Goal: Task Accomplishment & Management: Manage account settings

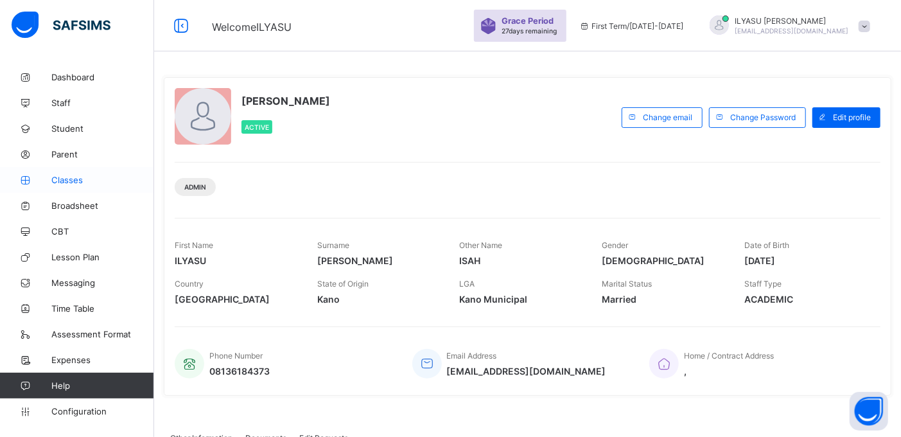
click at [65, 180] on span "Classes" at bounding box center [102, 180] width 103 height 10
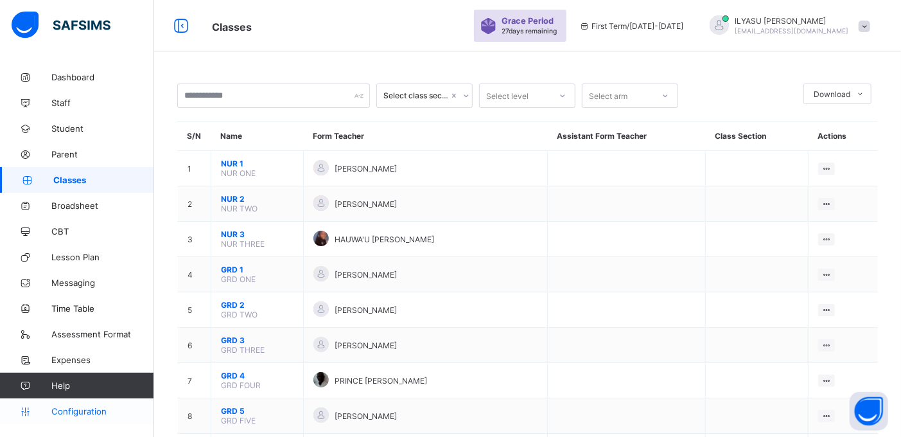
click at [86, 409] on span "Configuration" at bounding box center [102, 411] width 102 height 10
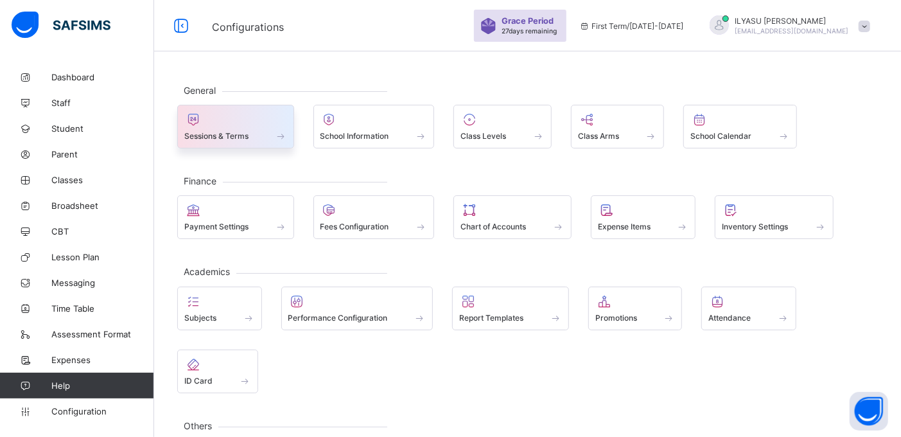
click at [256, 140] on div "Sessions & Terms" at bounding box center [235, 135] width 103 height 11
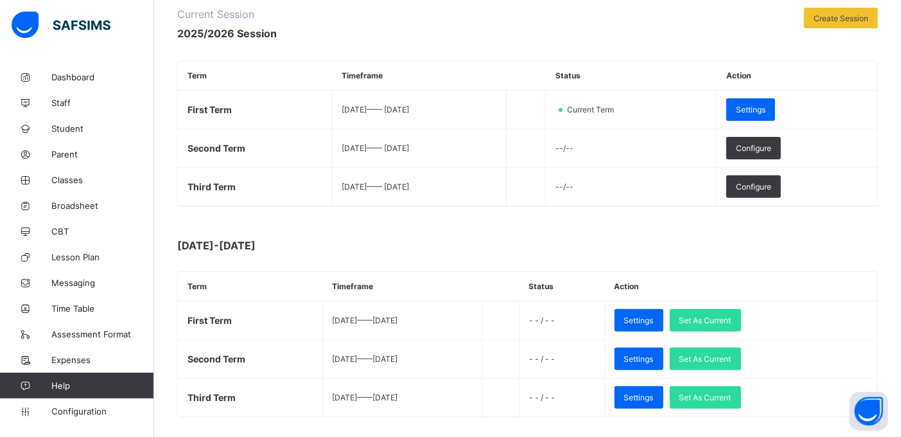
scroll to position [269, 0]
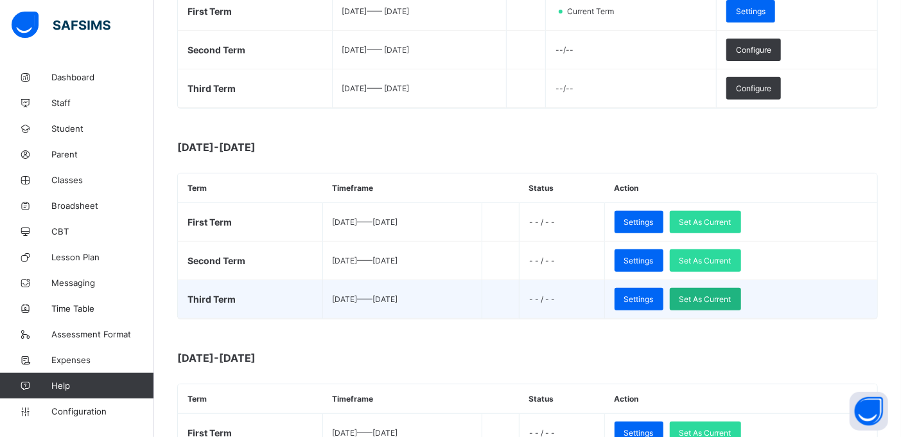
click at [732, 296] on span "Set As Current" at bounding box center [706, 299] width 52 height 10
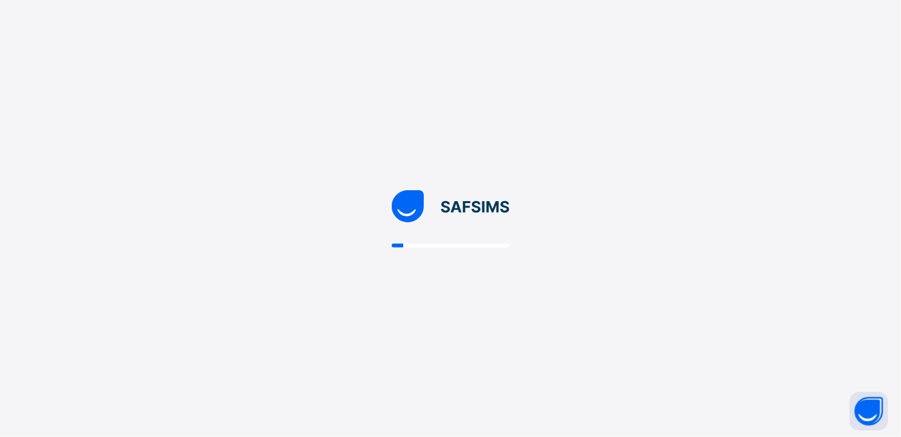
scroll to position [0, 0]
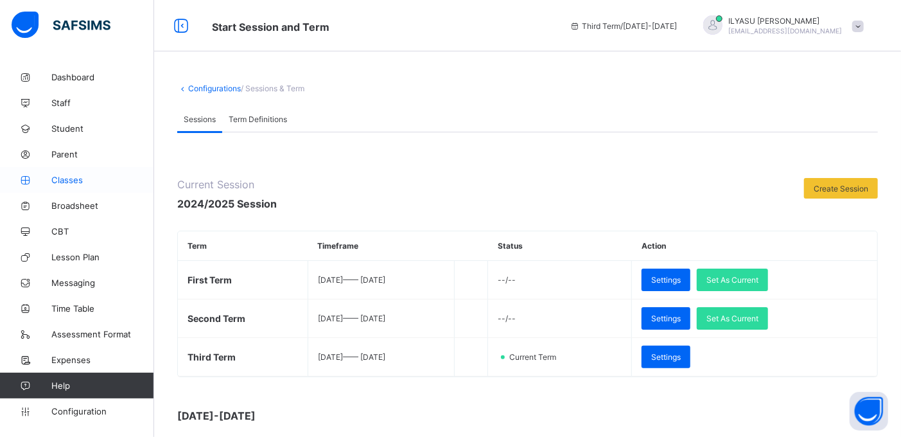
click at [74, 177] on span "Classes" at bounding box center [102, 180] width 103 height 10
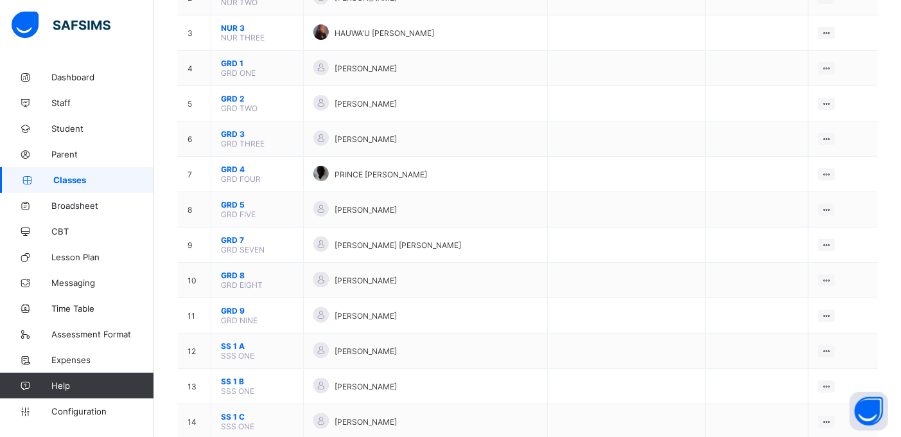
scroll to position [208, 0]
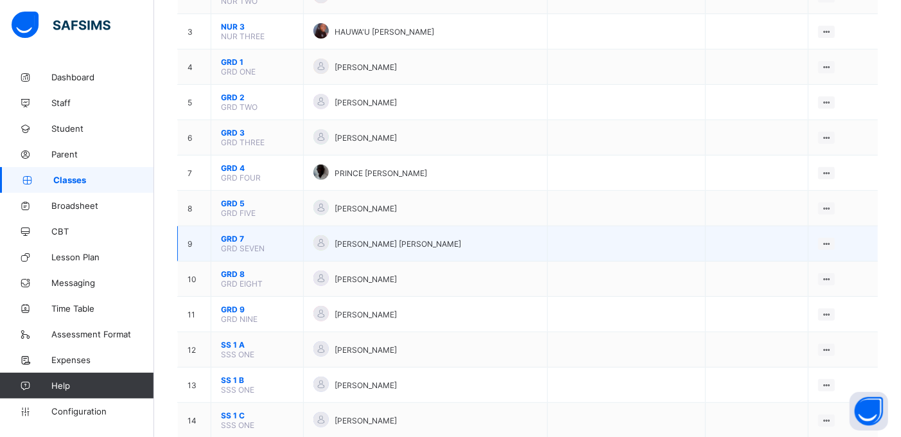
click at [233, 234] on span "GRD 7" at bounding box center [257, 239] width 73 height 10
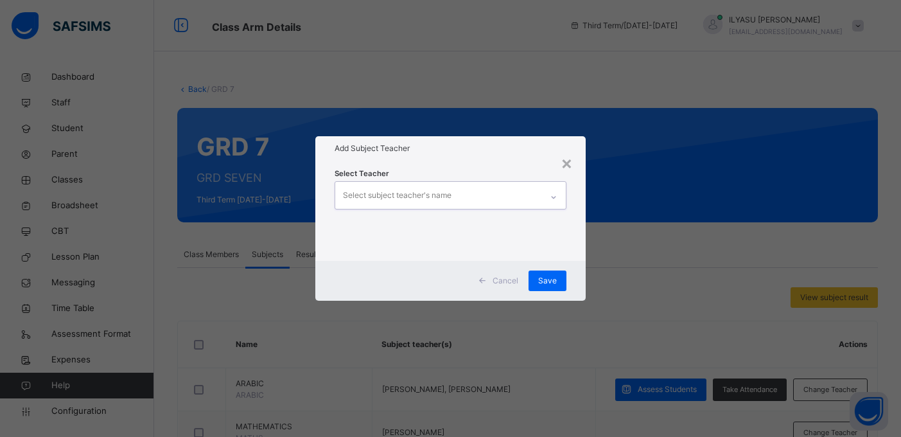
click at [432, 195] on div "Select subject teacher's name" at bounding box center [397, 195] width 109 height 24
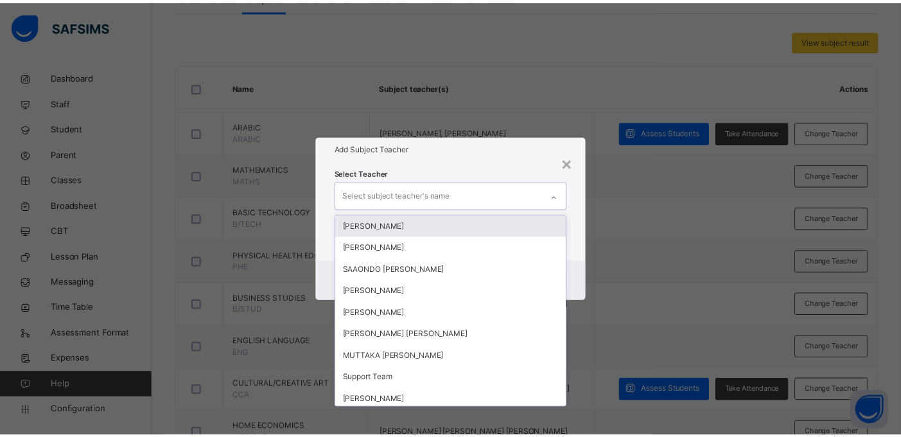
scroll to position [257, 0]
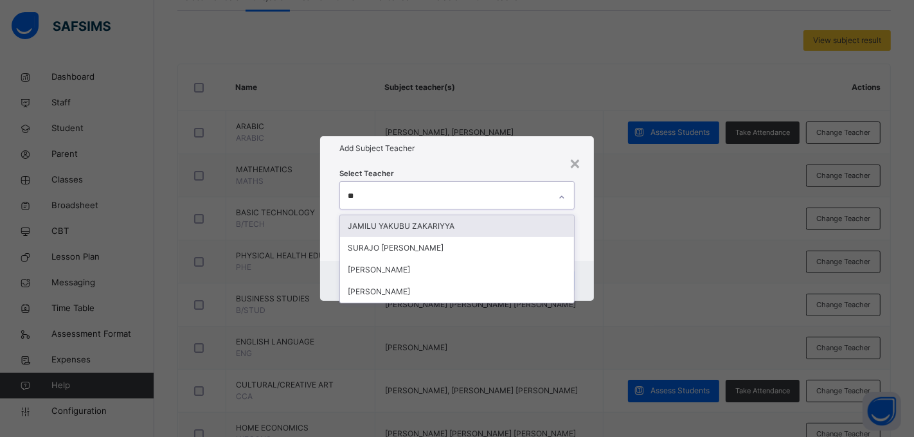
type input "***"
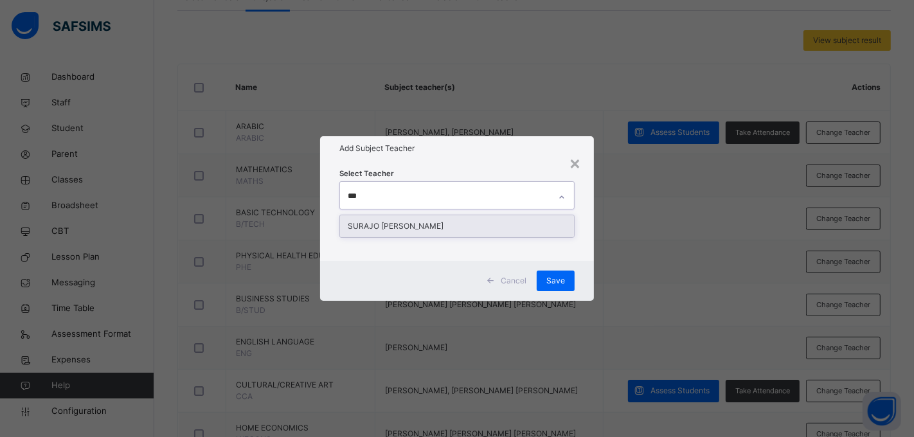
click at [425, 222] on div "SURAJO SANI KUMURYA" at bounding box center [457, 226] width 235 height 22
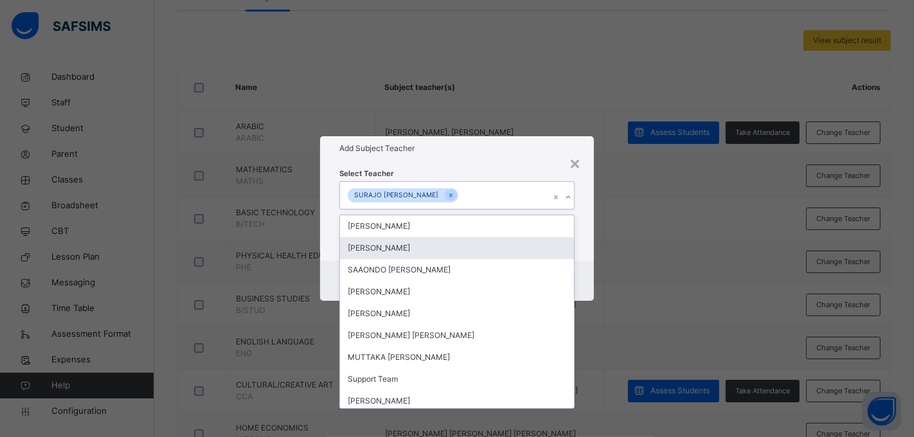
click at [581, 266] on div "Cancel Save" at bounding box center [457, 281] width 274 height 40
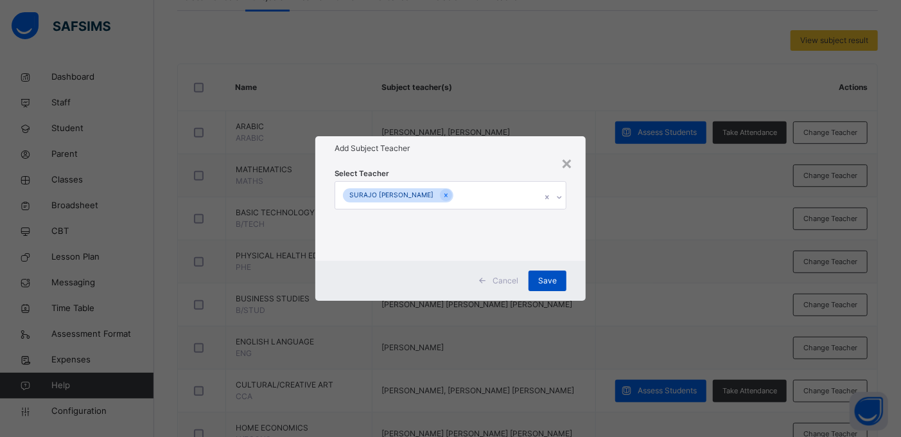
click at [559, 279] on div "Save" at bounding box center [548, 280] width 38 height 21
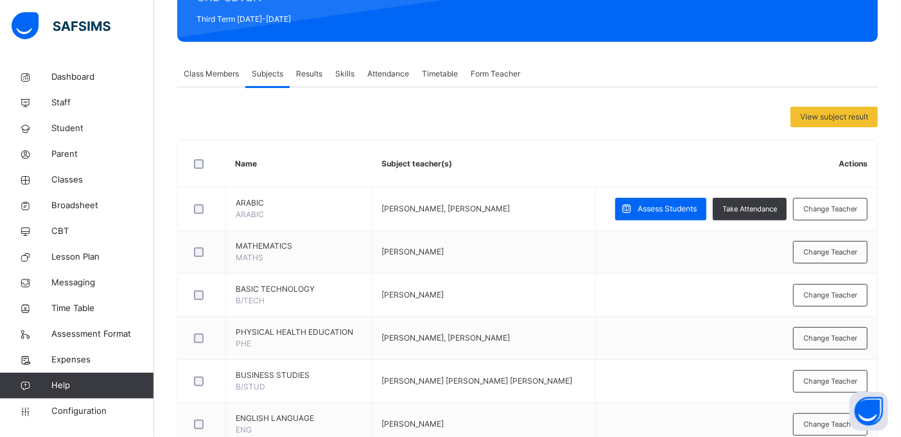
scroll to position [191, 0]
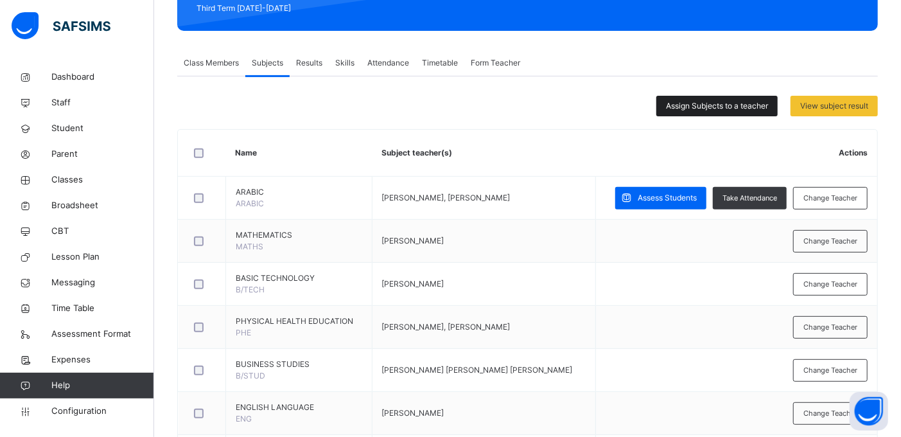
click at [693, 103] on span "Assign Subjects to a teacher" at bounding box center [717, 106] width 102 height 12
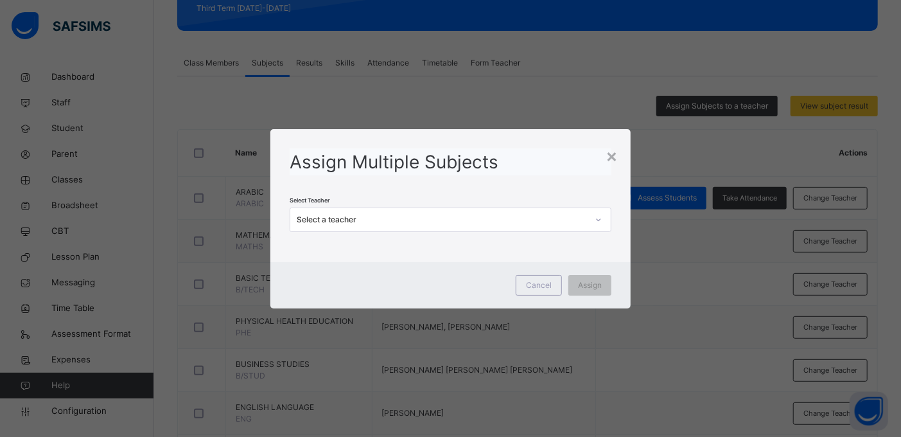
click at [512, 221] on div "Select a teacher" at bounding box center [442, 220] width 291 height 12
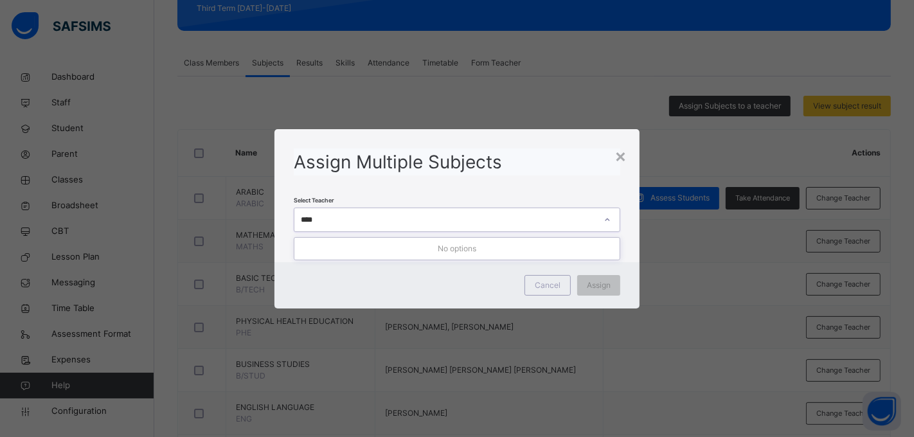
type input "***"
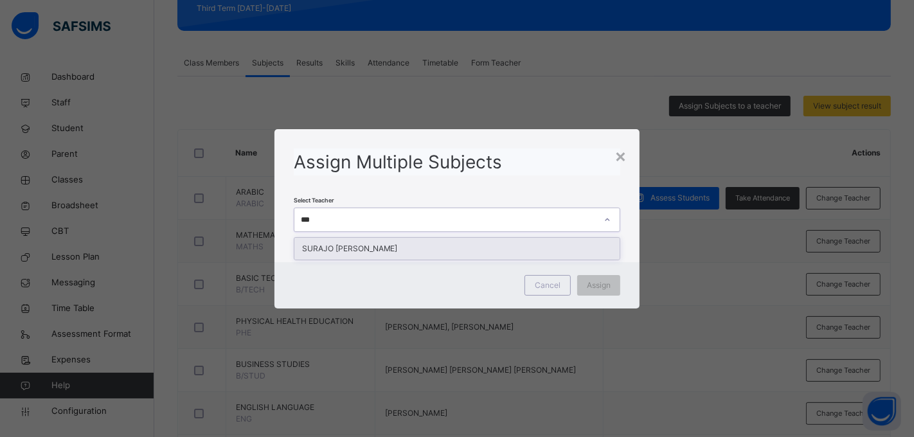
click at [377, 253] on div "SURAJO SANI KUMURYA" at bounding box center [457, 249] width 326 height 22
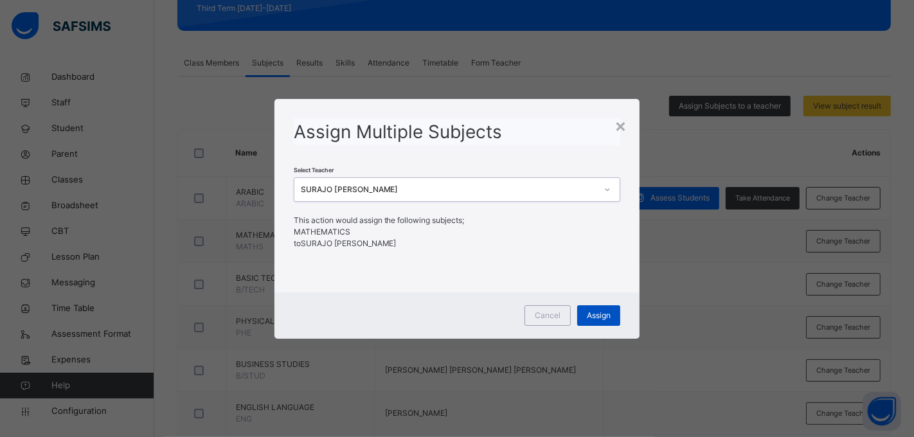
click at [601, 315] on span "Assign" at bounding box center [599, 316] width 24 height 12
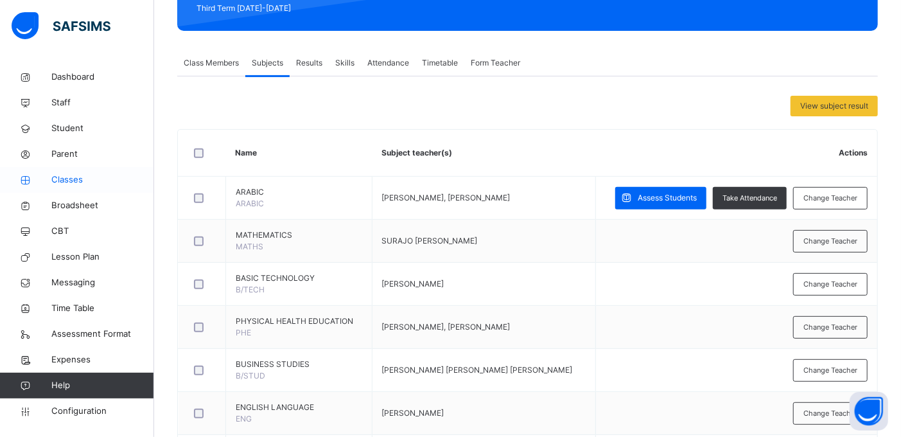
click at [73, 180] on span "Classes" at bounding box center [102, 179] width 103 height 13
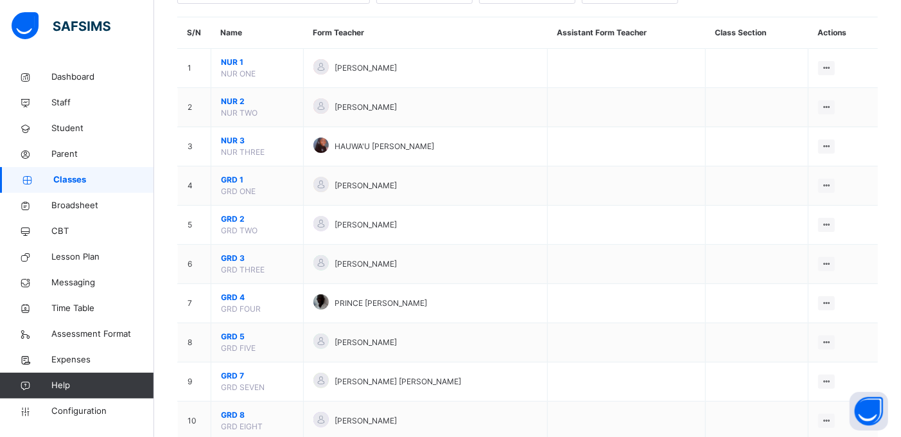
scroll to position [241, 0]
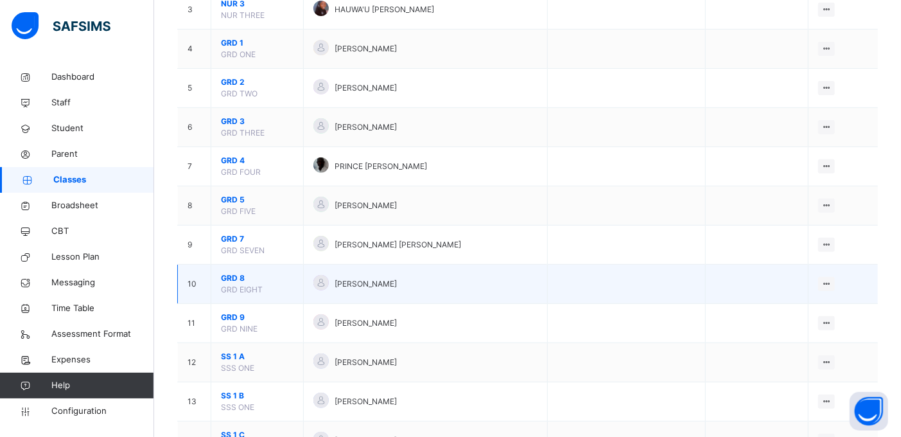
click at [234, 280] on span "GRD 8" at bounding box center [257, 278] width 73 height 12
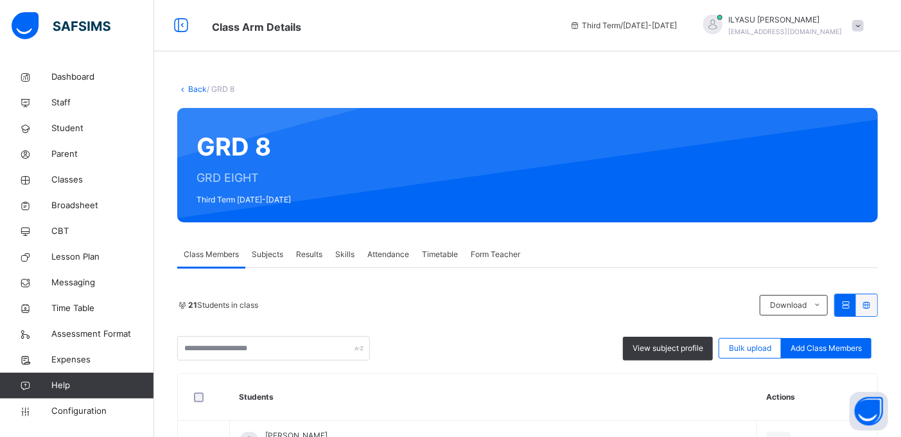
click at [276, 258] on span "Subjects" at bounding box center [267, 255] width 31 height 12
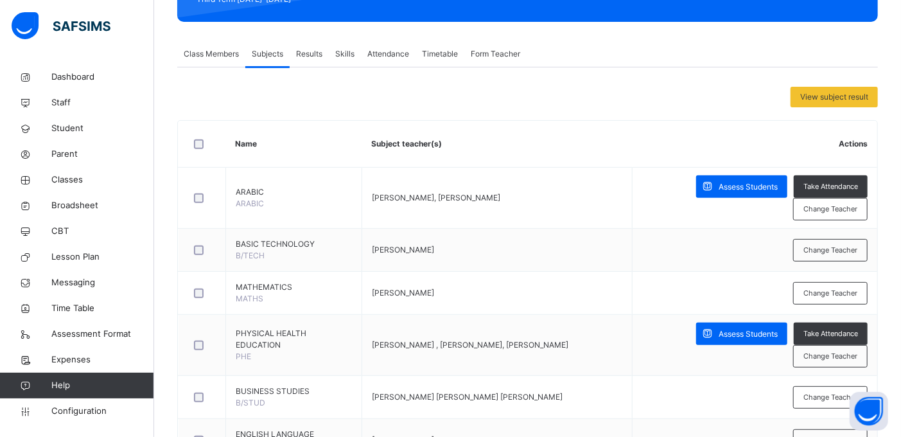
scroll to position [212, 0]
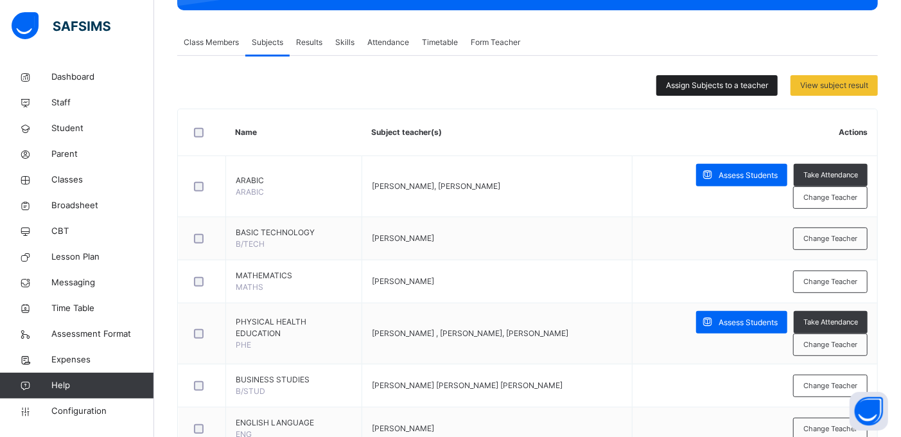
click at [698, 85] on span "Assign Subjects to a teacher" at bounding box center [717, 86] width 102 height 12
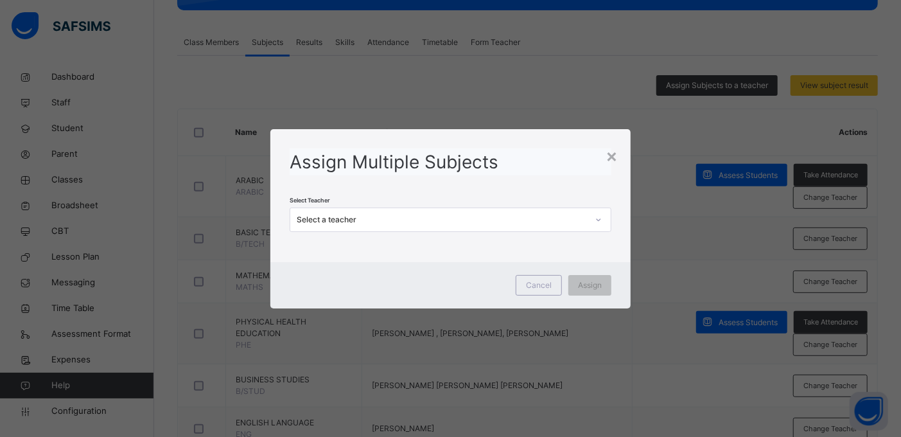
click at [459, 222] on div "Select a teacher" at bounding box center [442, 220] width 291 height 12
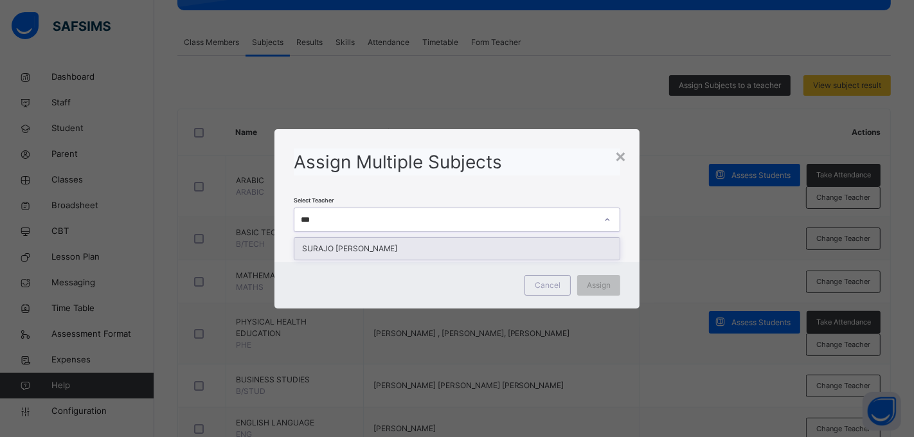
type input "****"
click at [379, 247] on div "SURAJO SANI KUMURYA" at bounding box center [457, 249] width 326 height 22
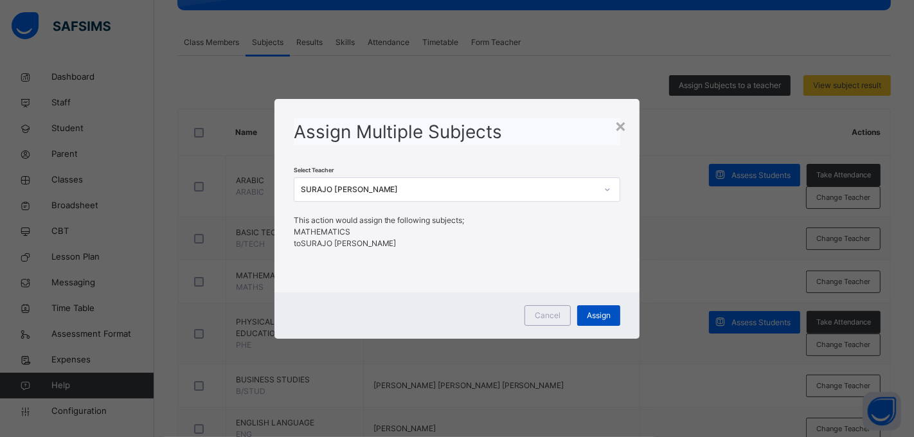
click at [591, 310] on span "Assign" at bounding box center [599, 316] width 24 height 12
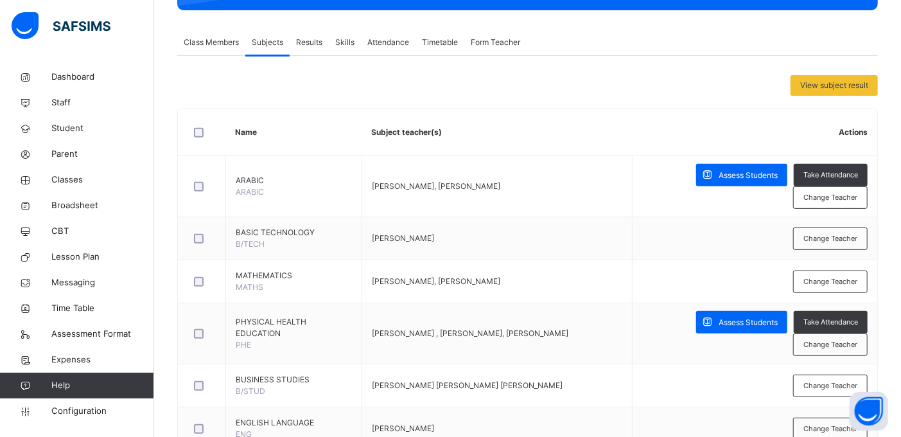
drag, startPoint x: 840, startPoint y: 12, endPoint x: 612, endPoint y: 78, distance: 237.7
click at [612, 78] on div "View subject result" at bounding box center [527, 85] width 701 height 21
click at [80, 181] on span "Classes" at bounding box center [102, 179] width 103 height 13
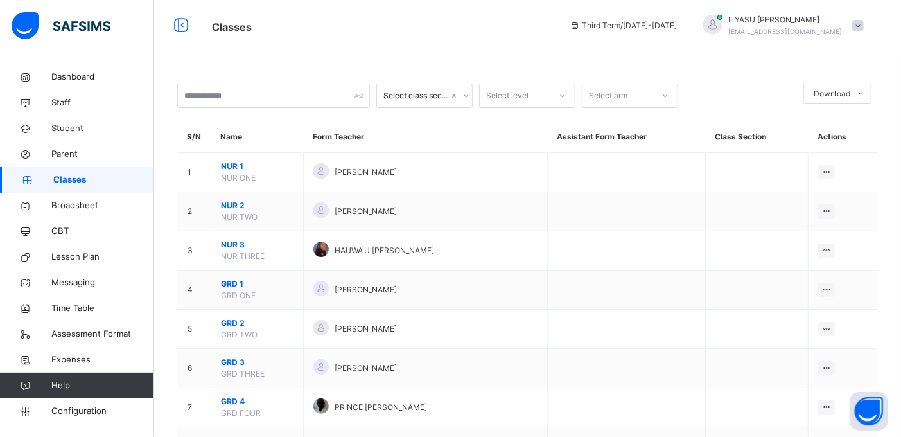
scroll to position [382, 0]
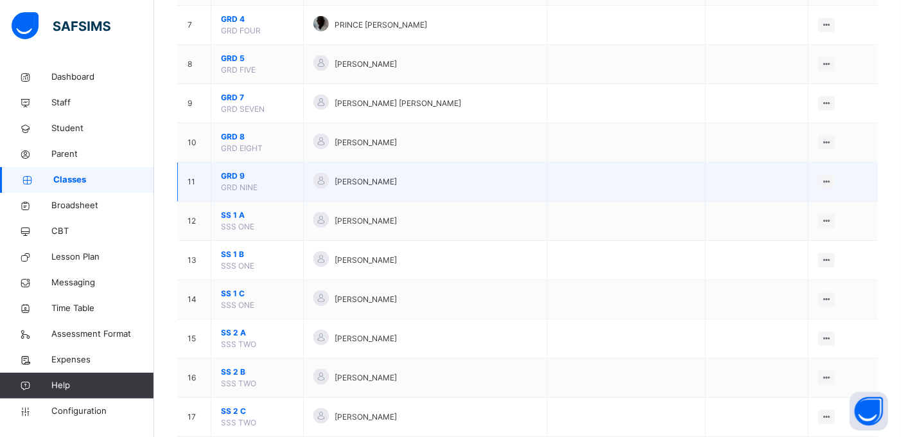
click at [233, 175] on span "GRD 9" at bounding box center [257, 176] width 73 height 12
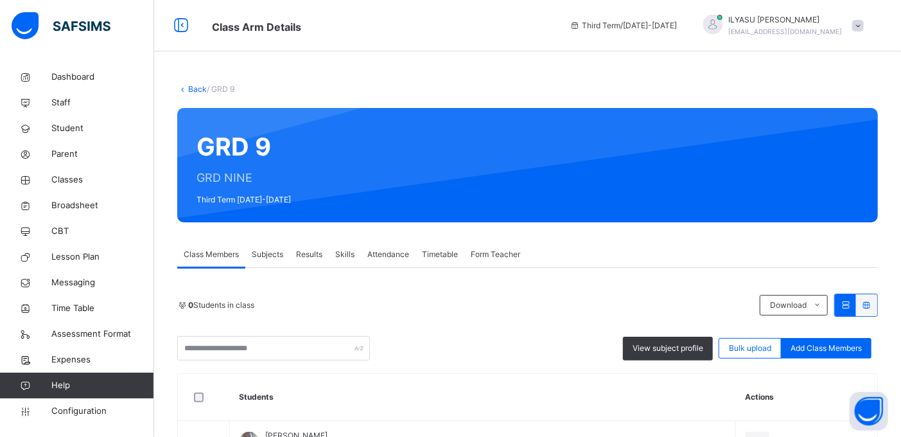
click at [266, 255] on span "Subjects" at bounding box center [267, 255] width 31 height 12
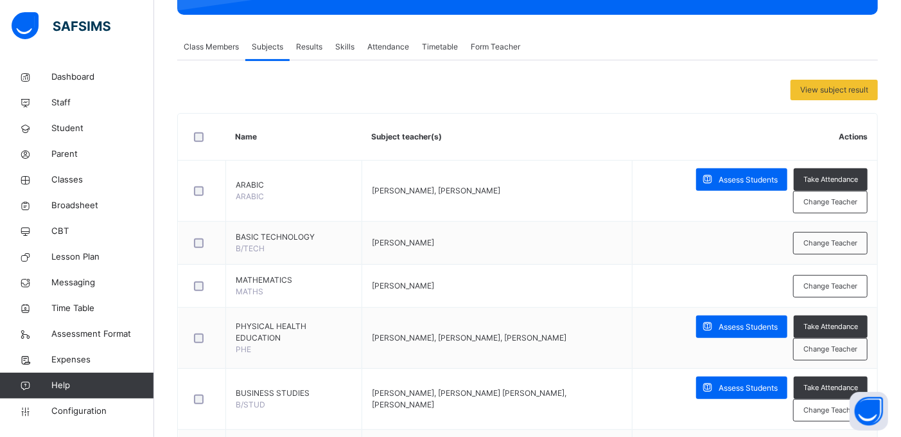
scroll to position [228, 0]
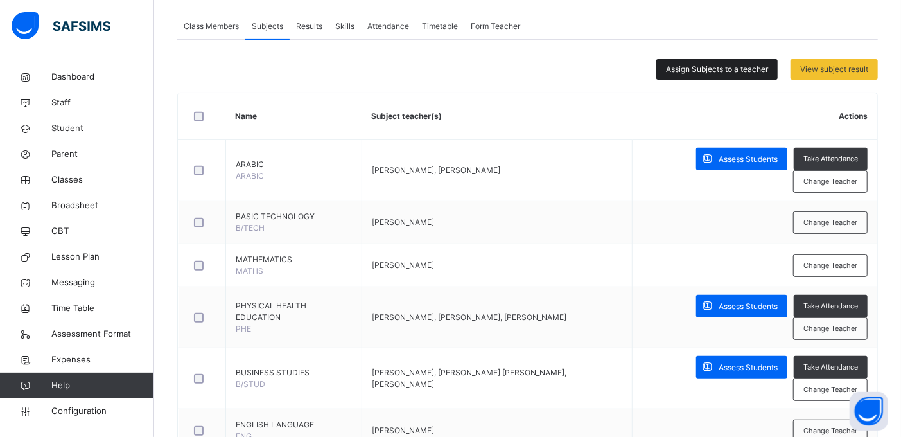
click at [683, 68] on span "Assign Subjects to a teacher" at bounding box center [717, 70] width 102 height 12
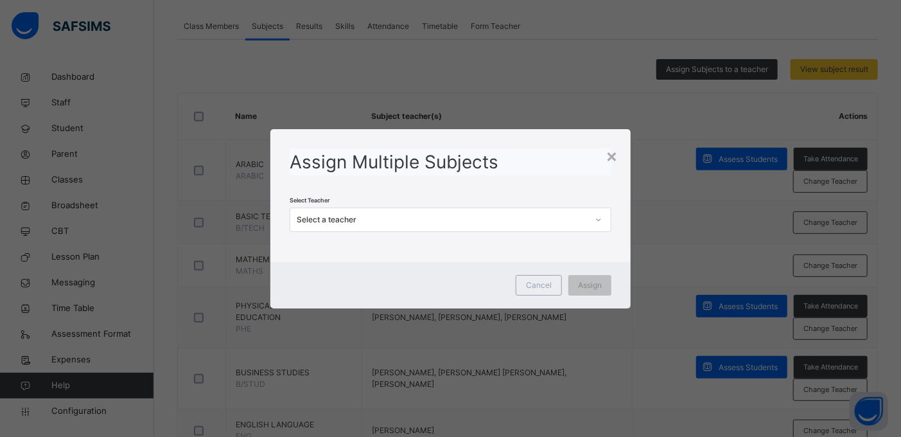
click at [457, 224] on div "Select a teacher" at bounding box center [442, 220] width 291 height 12
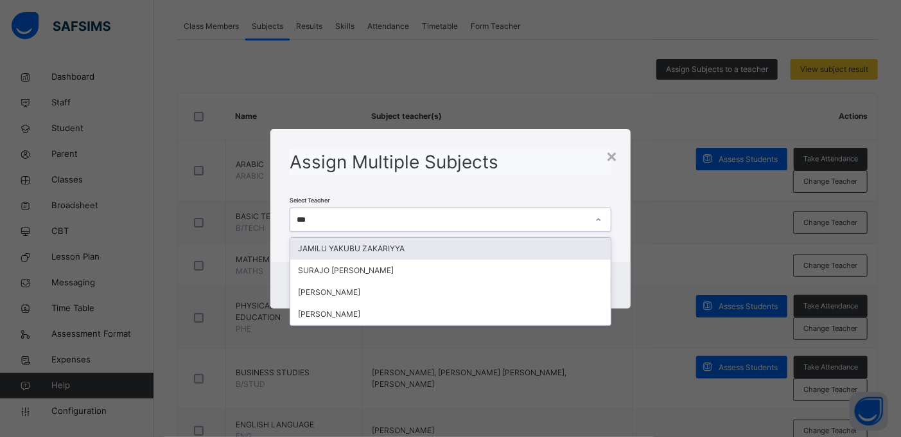
type input "****"
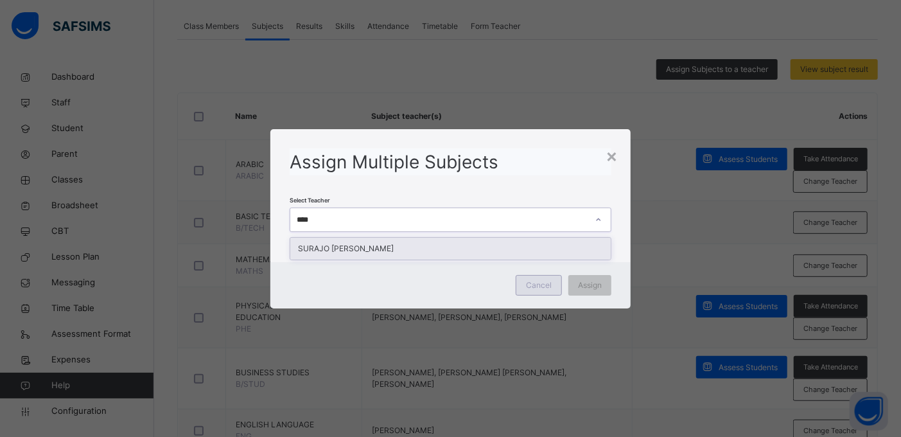
click at [406, 246] on div "SURAJO SANI KUMURYA" at bounding box center [450, 249] width 321 height 22
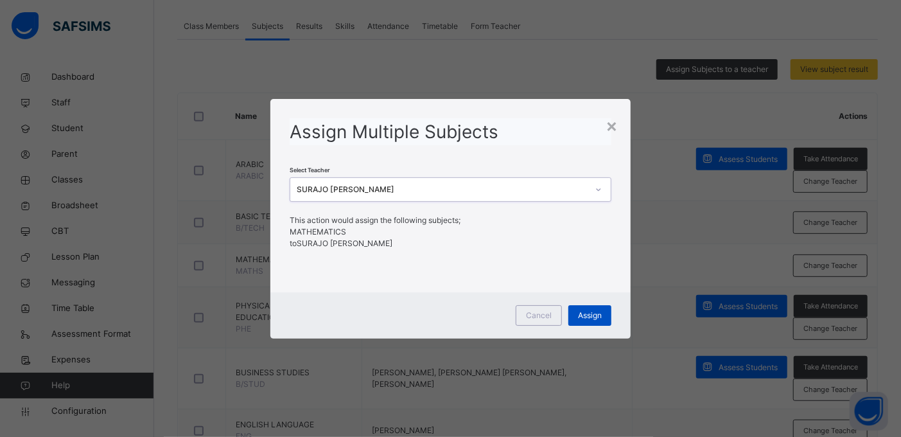
click at [591, 315] on span "Assign" at bounding box center [590, 316] width 24 height 12
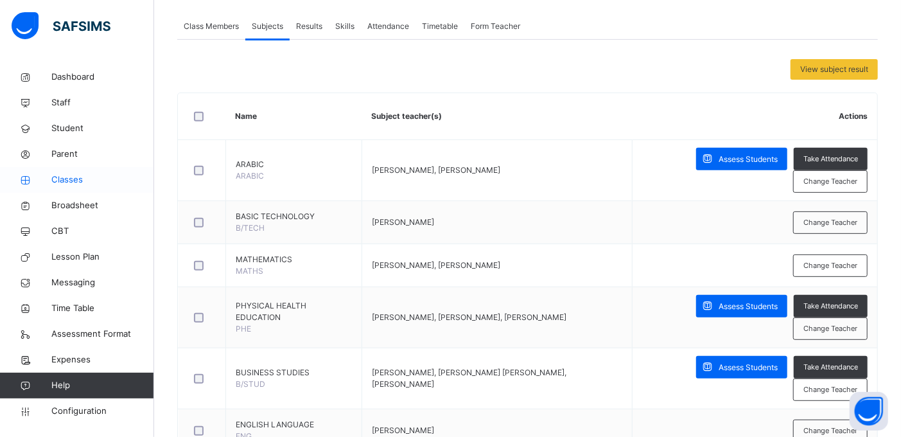
click at [93, 177] on span "Classes" at bounding box center [102, 179] width 103 height 13
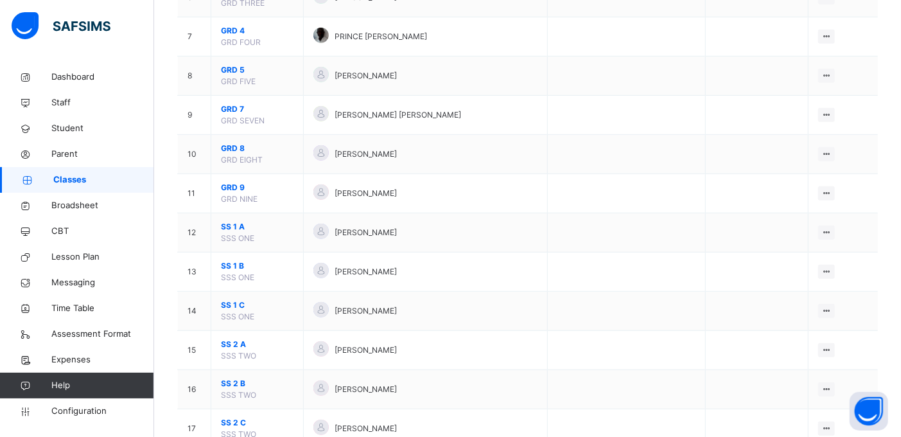
scroll to position [400, 0]
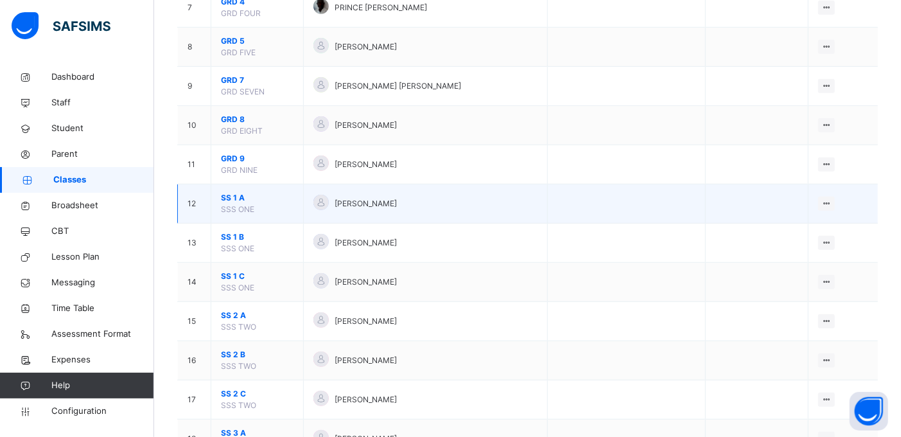
click at [229, 201] on span "SS 1 A" at bounding box center [257, 198] width 73 height 12
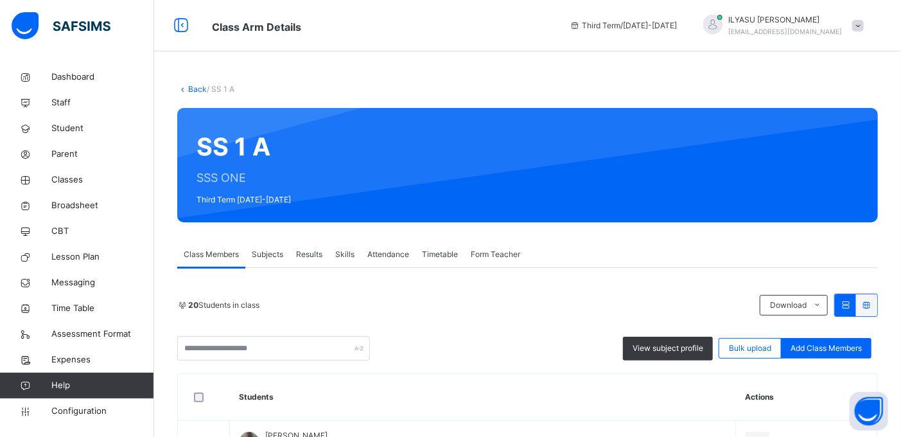
click at [275, 251] on span "Subjects" at bounding box center [267, 255] width 31 height 12
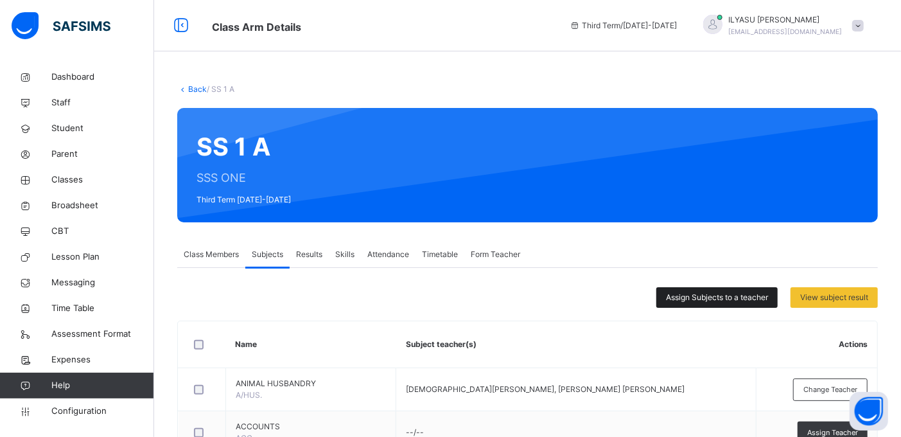
scroll to position [200, 0]
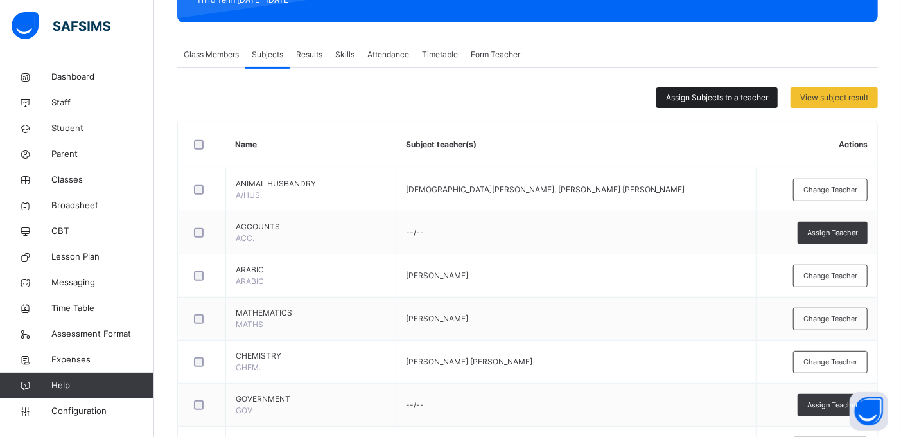
click at [704, 94] on span "Assign Subjects to a teacher" at bounding box center [717, 98] width 102 height 12
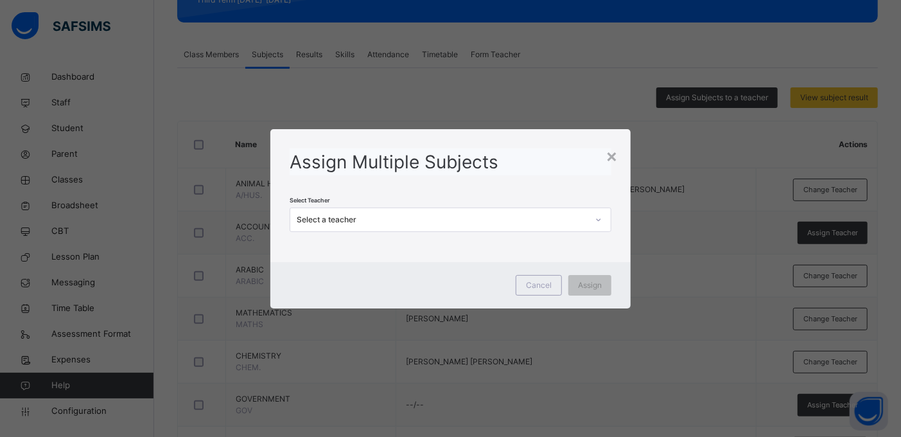
click at [419, 220] on div "Select a teacher" at bounding box center [442, 220] width 291 height 12
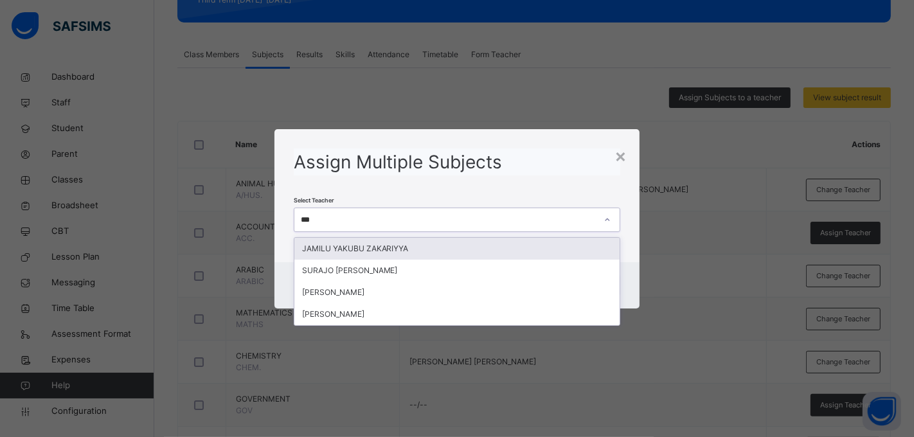
type input "****"
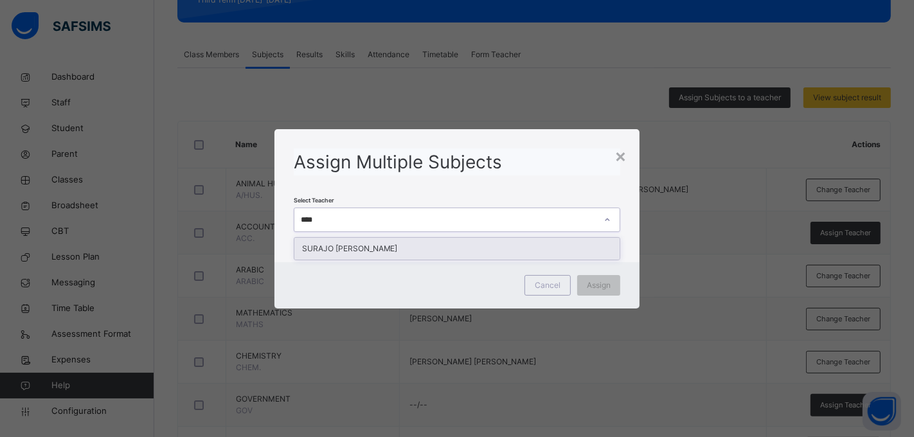
click at [394, 251] on div "SURAJO SANI KUMURYA" at bounding box center [457, 249] width 326 height 22
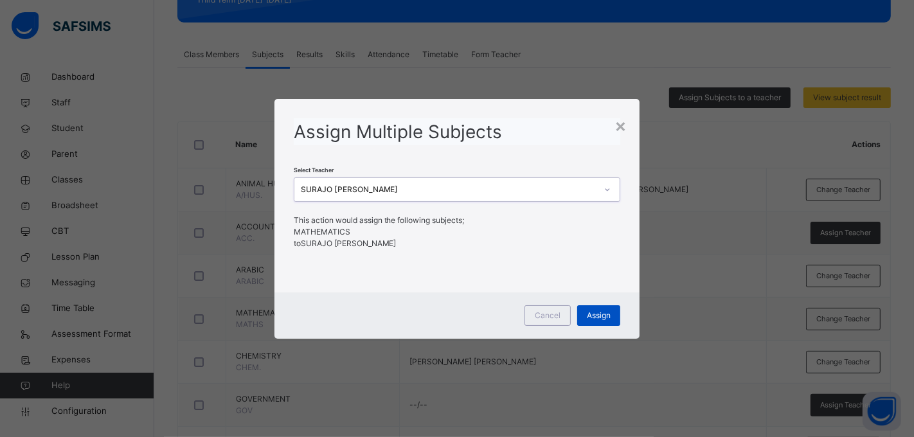
click at [594, 312] on span "Assign" at bounding box center [599, 316] width 24 height 12
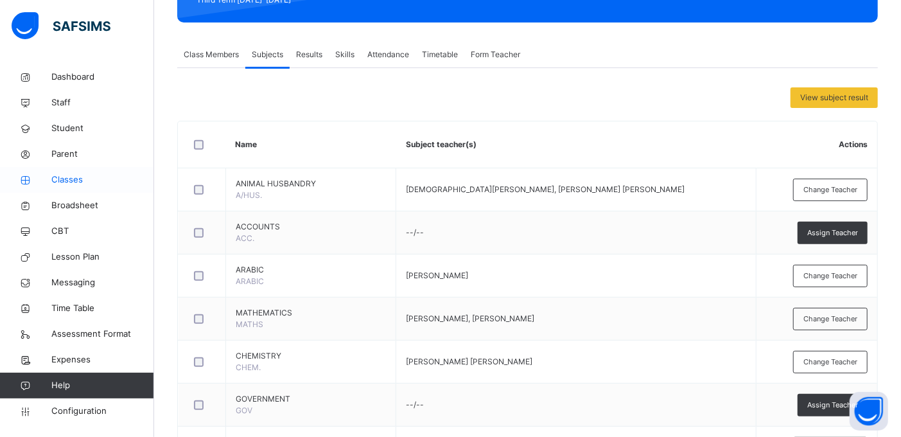
click at [84, 184] on span "Classes" at bounding box center [102, 179] width 103 height 13
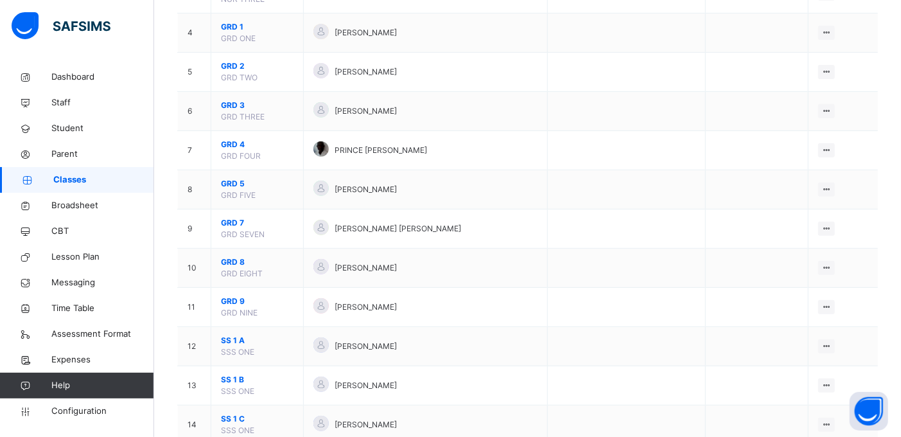
scroll to position [342, 0]
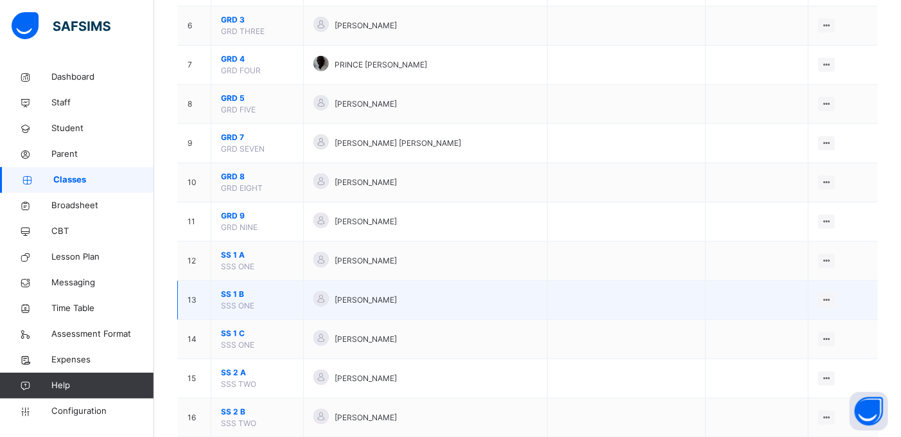
click at [231, 297] on span "SS 1 B" at bounding box center [257, 294] width 73 height 12
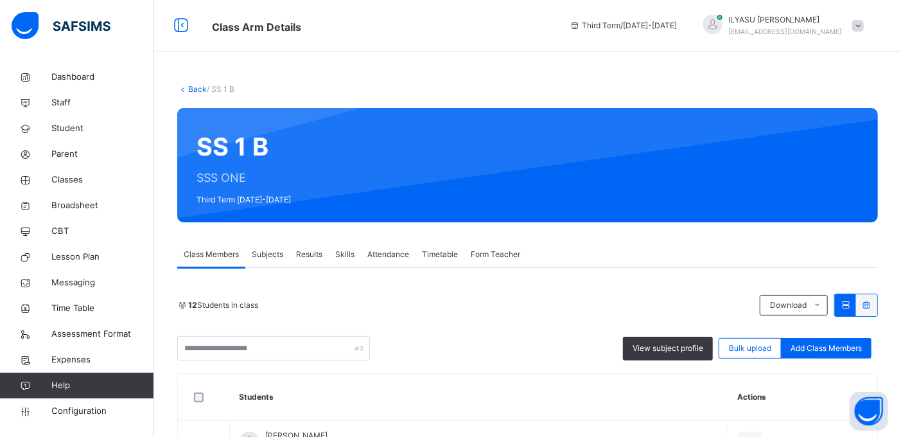
click at [275, 256] on span "Subjects" at bounding box center [267, 255] width 31 height 12
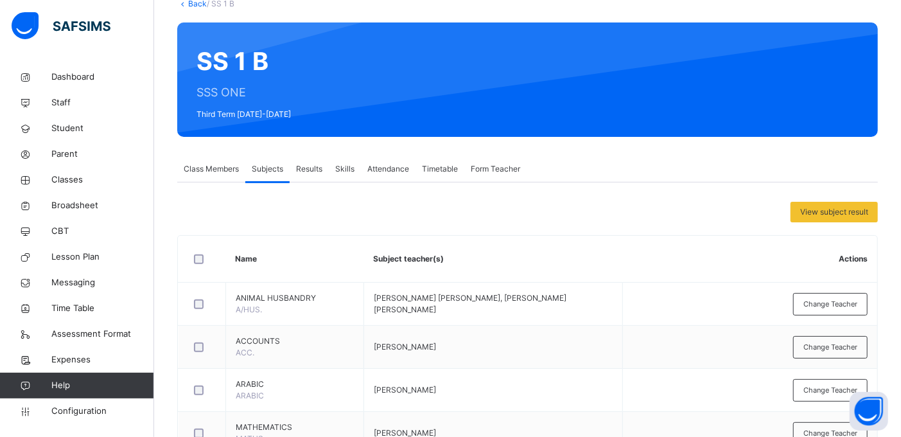
scroll to position [171, 0]
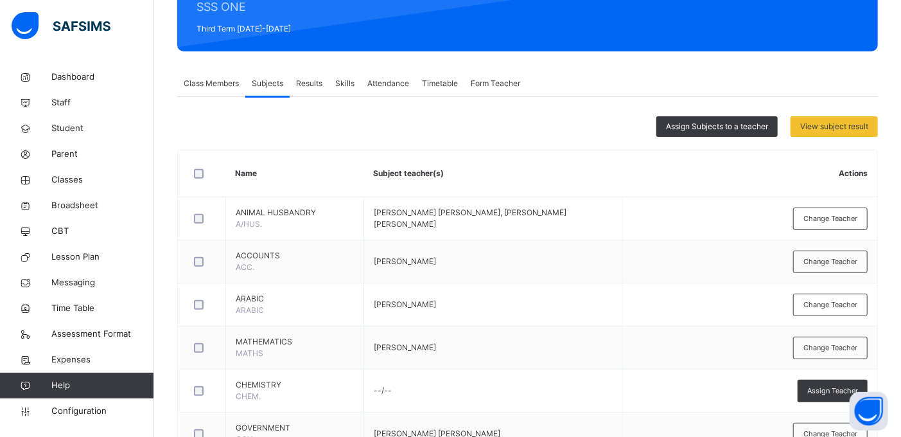
click at [698, 118] on div "Assign Subjects to a teacher" at bounding box center [717, 126] width 121 height 21
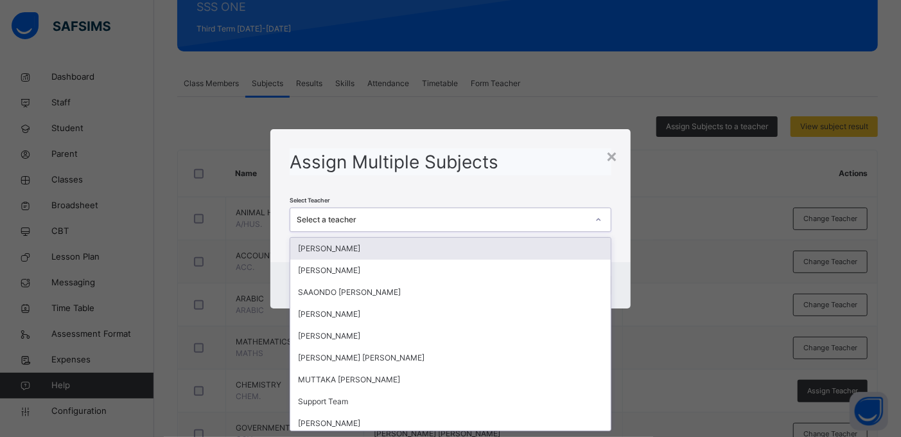
click at [480, 226] on div "Select a teacher" at bounding box center [438, 219] width 296 height 20
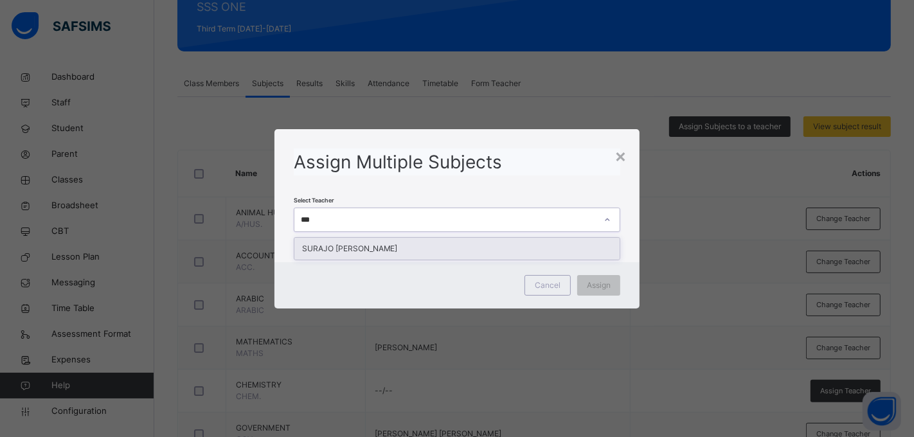
type input "****"
click at [478, 253] on div "SURAJO SANI KUMURYA" at bounding box center [457, 249] width 326 height 22
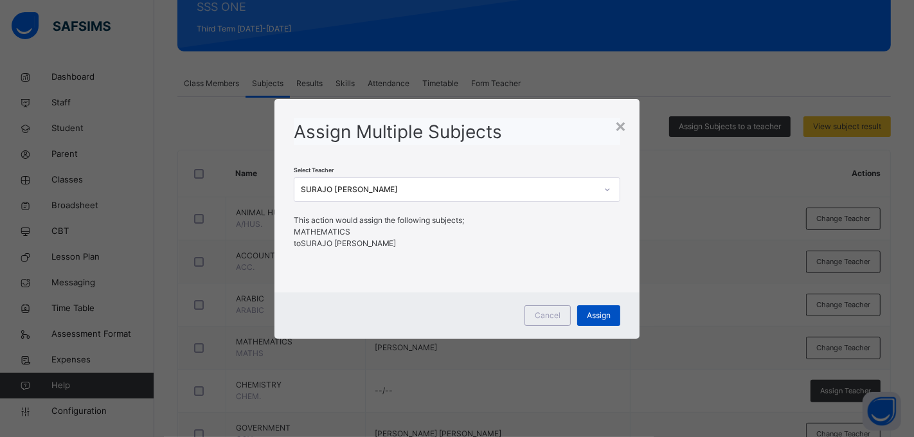
click at [600, 316] on span "Assign" at bounding box center [599, 316] width 24 height 12
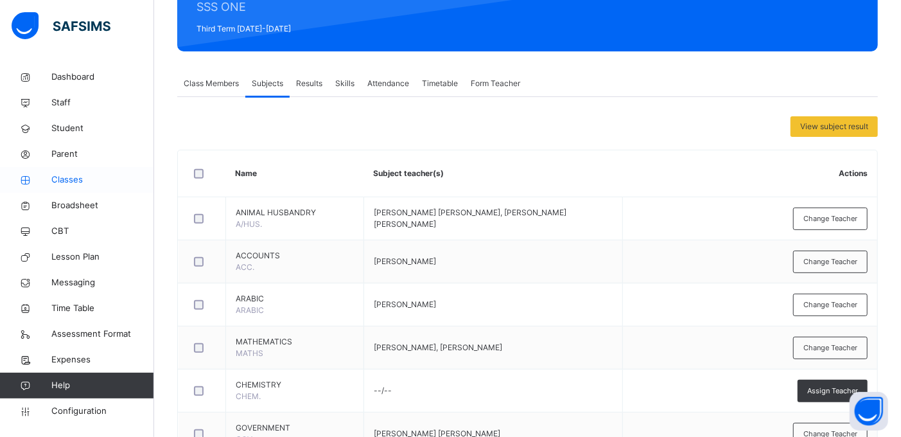
click at [79, 182] on span "Classes" at bounding box center [102, 179] width 103 height 13
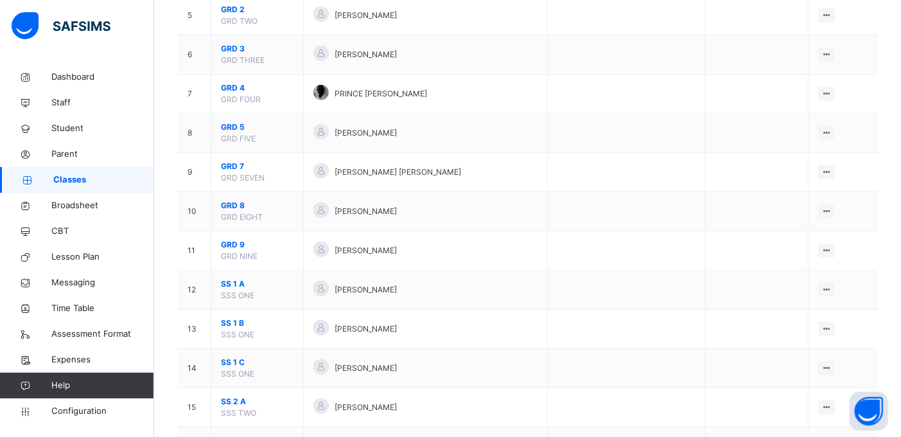
scroll to position [342, 0]
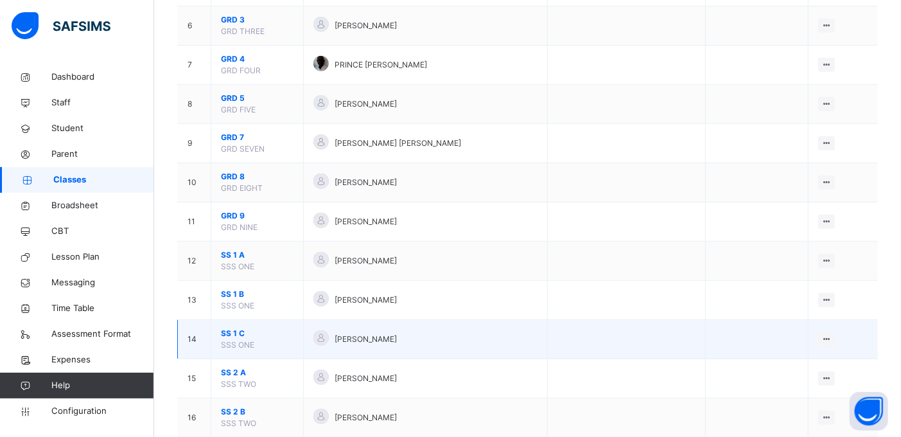
click at [228, 339] on td "SS 1 C SSS ONE" at bounding box center [257, 339] width 93 height 39
click at [240, 335] on span "SS 1 C" at bounding box center [257, 334] width 73 height 12
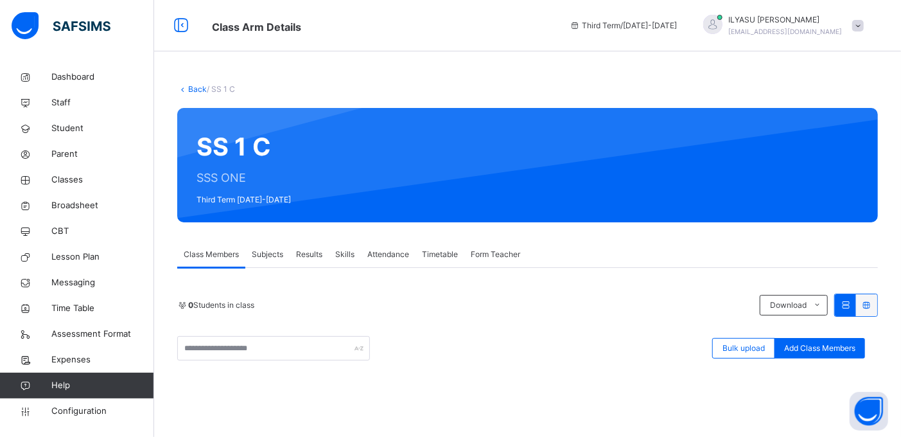
click at [277, 253] on span "Subjects" at bounding box center [267, 255] width 31 height 12
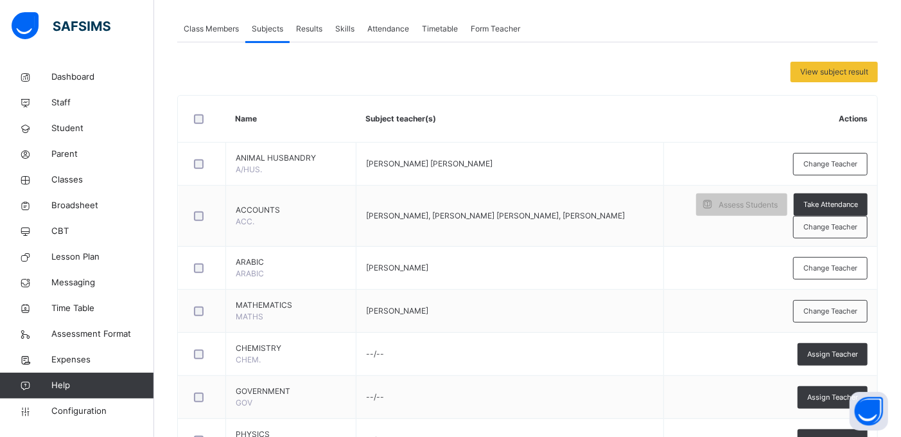
scroll to position [228, 0]
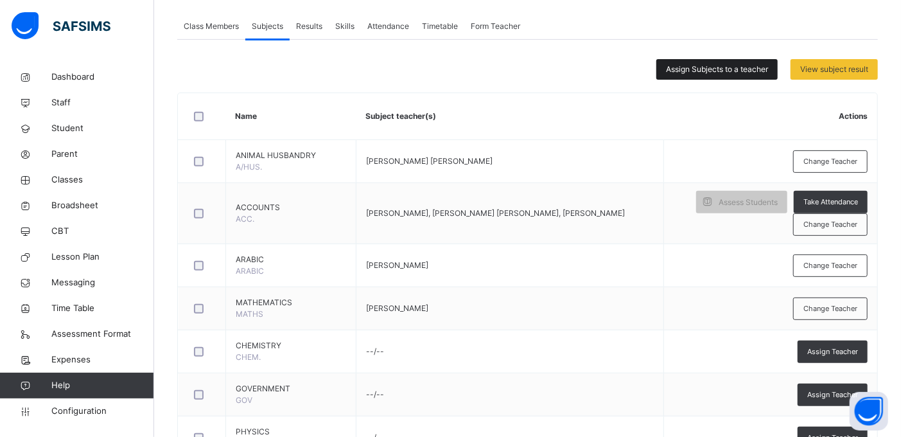
click at [716, 65] on span "Assign Subjects to a teacher" at bounding box center [717, 70] width 102 height 12
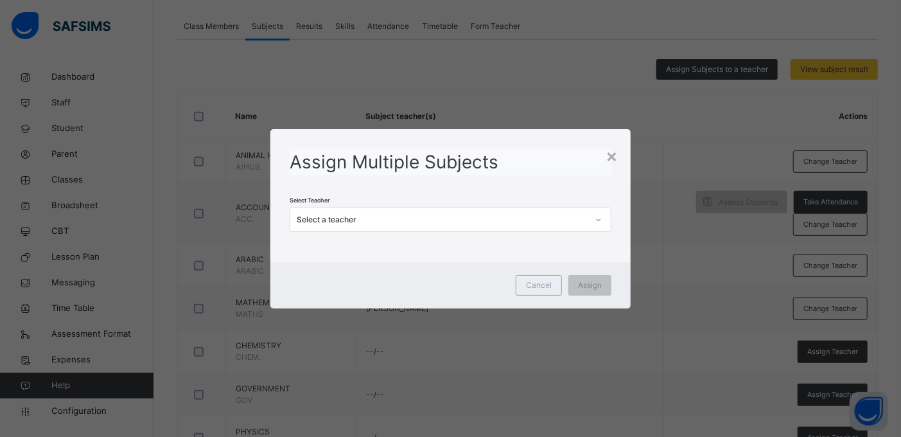
click at [419, 220] on div "Select a teacher" at bounding box center [442, 220] width 291 height 12
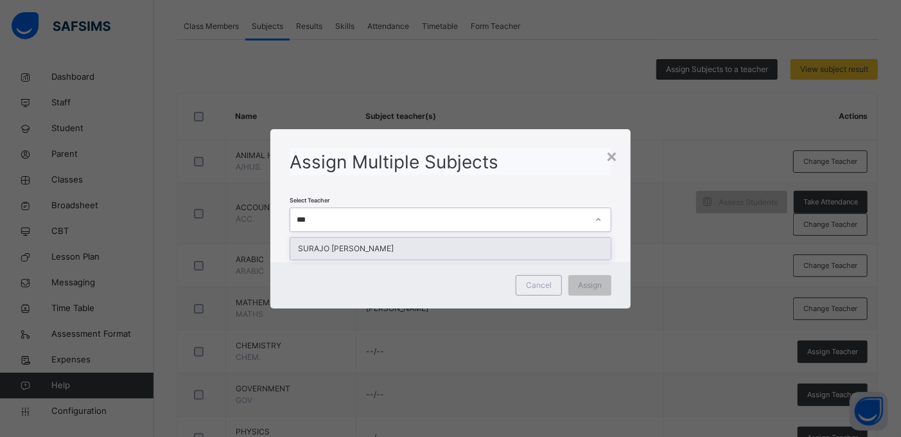
type input "****"
click at [413, 253] on div "SURAJO SANI KUMURYA" at bounding box center [450, 249] width 321 height 22
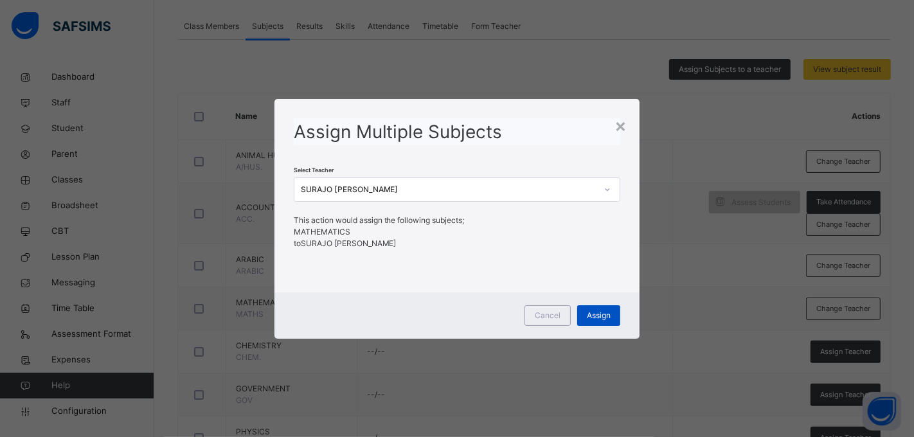
click at [599, 316] on span "Assign" at bounding box center [599, 316] width 24 height 12
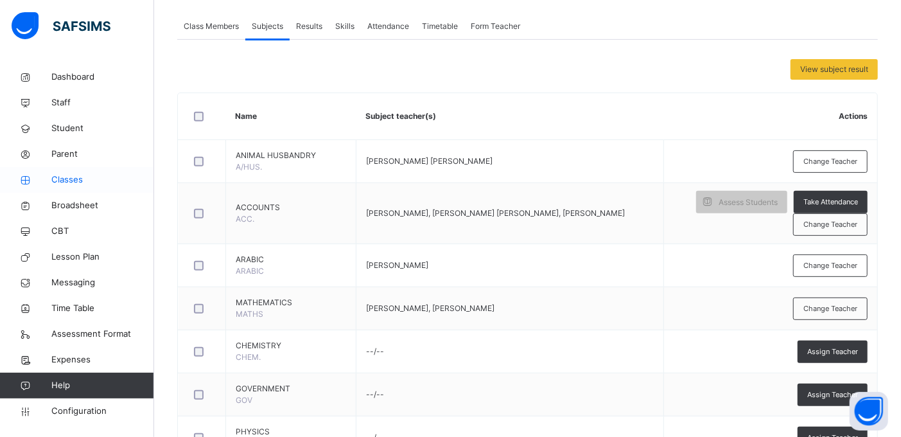
click at [88, 181] on span "Classes" at bounding box center [102, 179] width 103 height 13
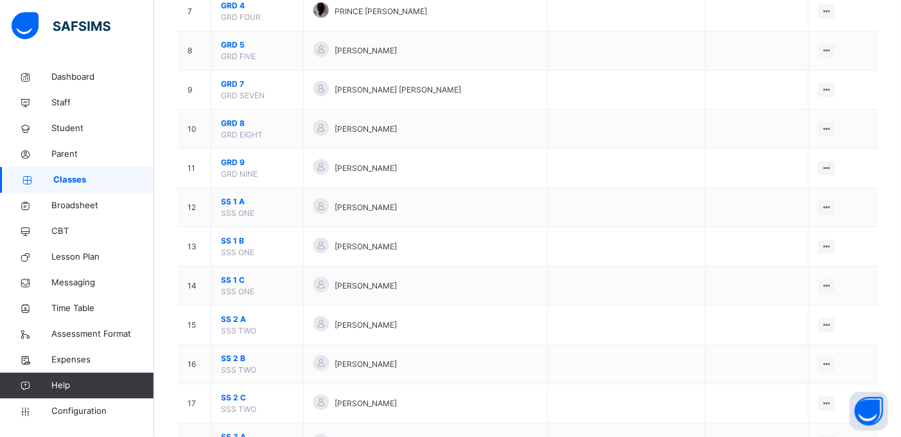
scroll to position [400, 0]
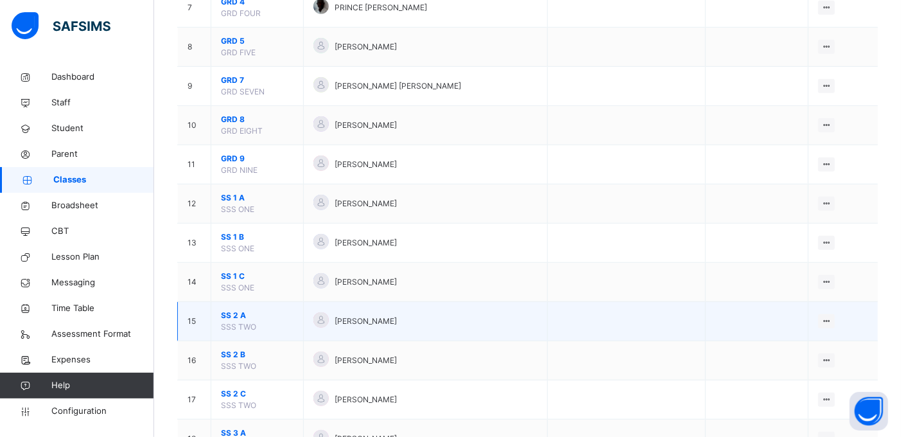
click at [236, 317] on span "SS 2 A" at bounding box center [257, 316] width 73 height 12
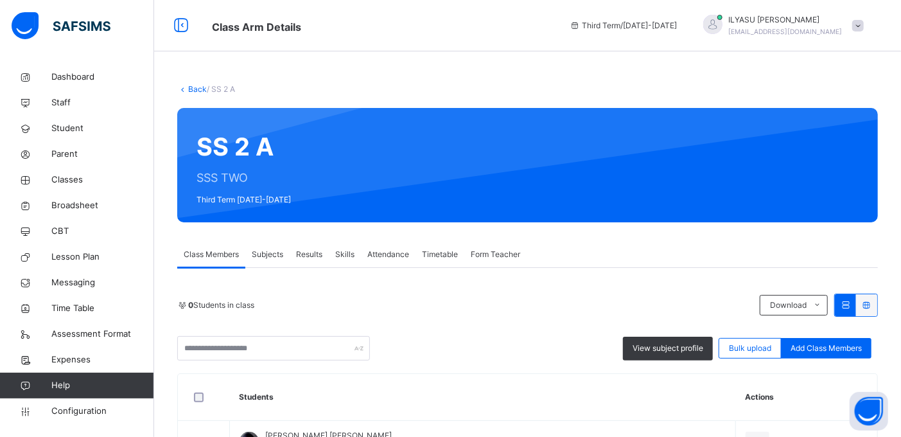
click at [266, 252] on span "Subjects" at bounding box center [267, 255] width 31 height 12
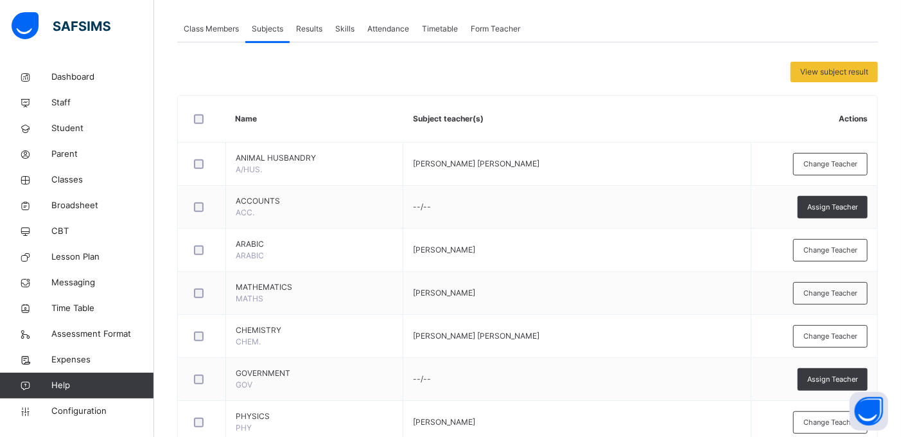
scroll to position [228, 0]
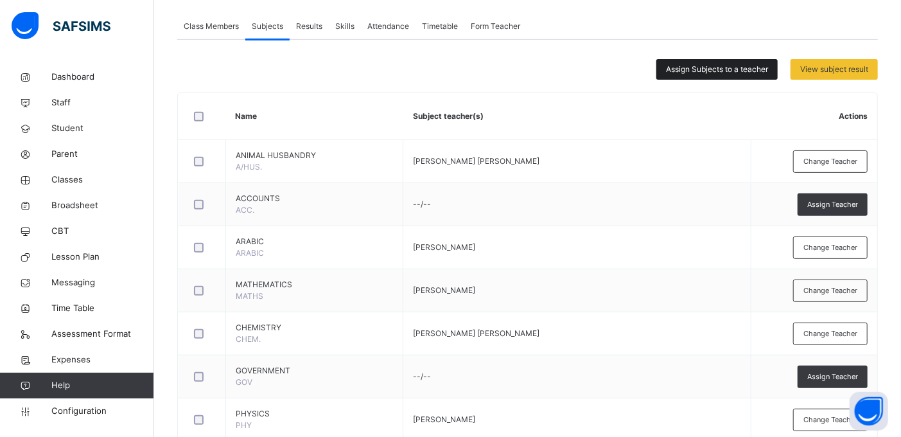
click at [708, 67] on span "Assign Subjects to a teacher" at bounding box center [717, 70] width 102 height 12
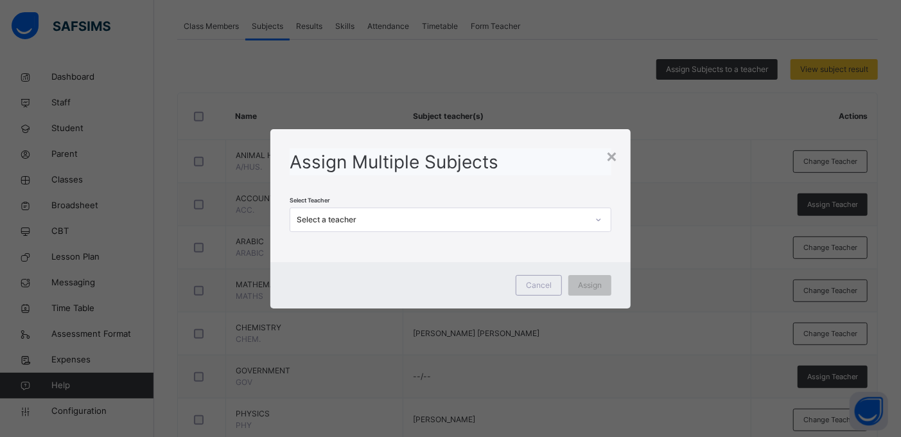
click at [400, 217] on div "Select a teacher" at bounding box center [442, 220] width 291 height 12
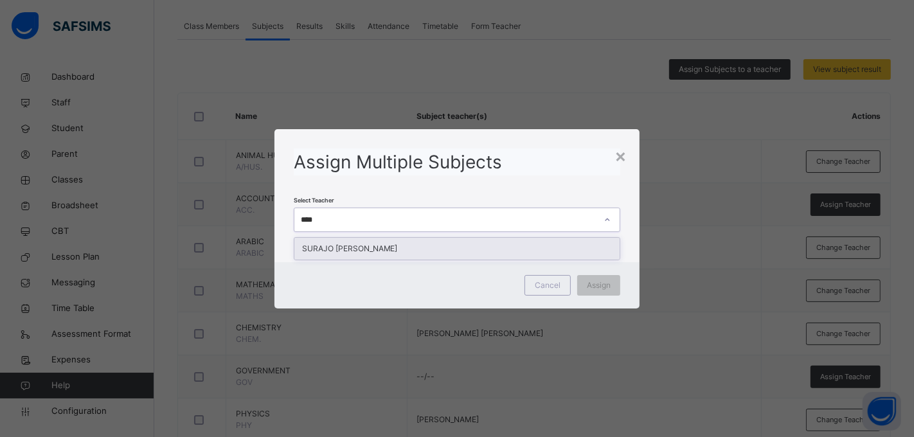
type input "*****"
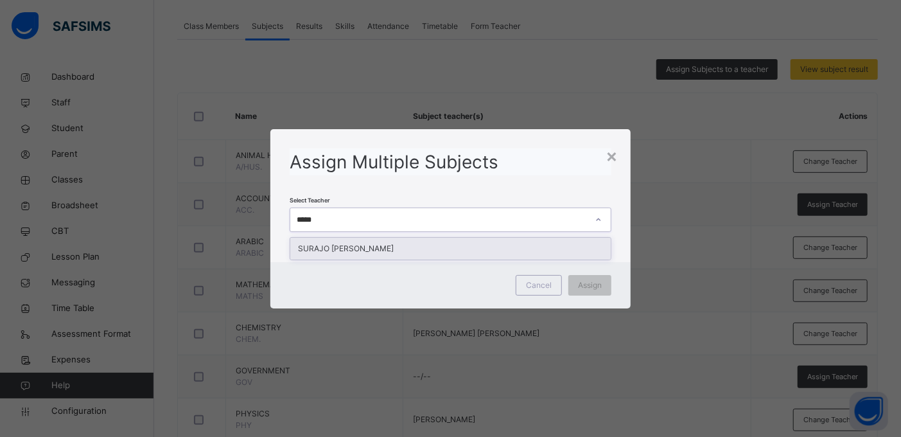
click at [439, 251] on div "SURAJO SANI KUMURYA" at bounding box center [450, 249] width 321 height 22
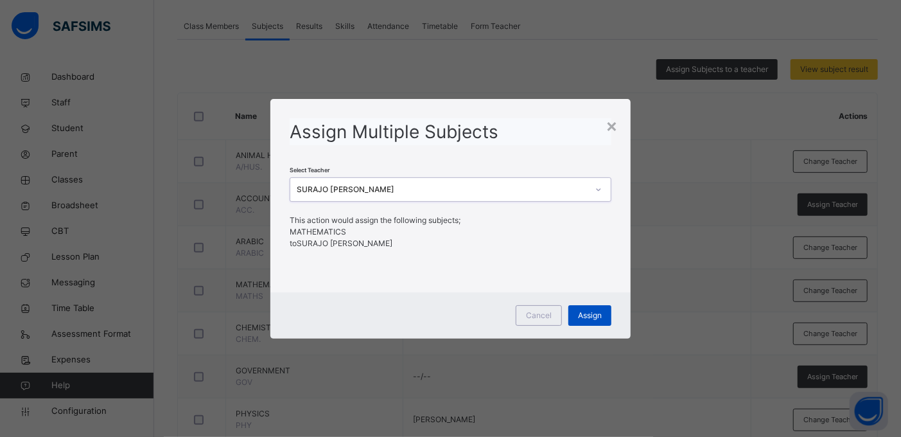
click at [590, 315] on span "Assign" at bounding box center [590, 316] width 24 height 12
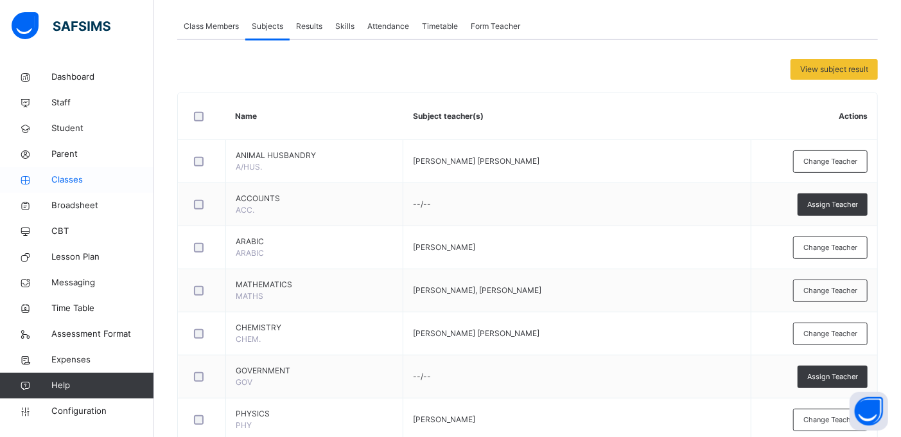
click at [78, 182] on span "Classes" at bounding box center [102, 179] width 103 height 13
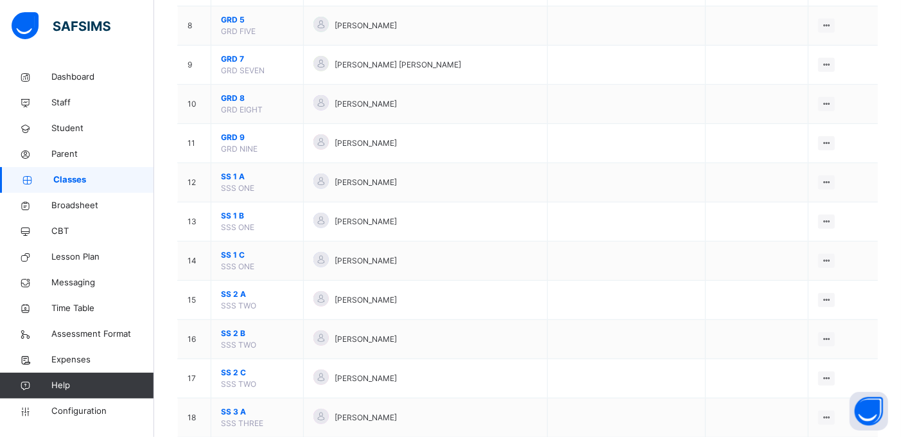
scroll to position [533, 0]
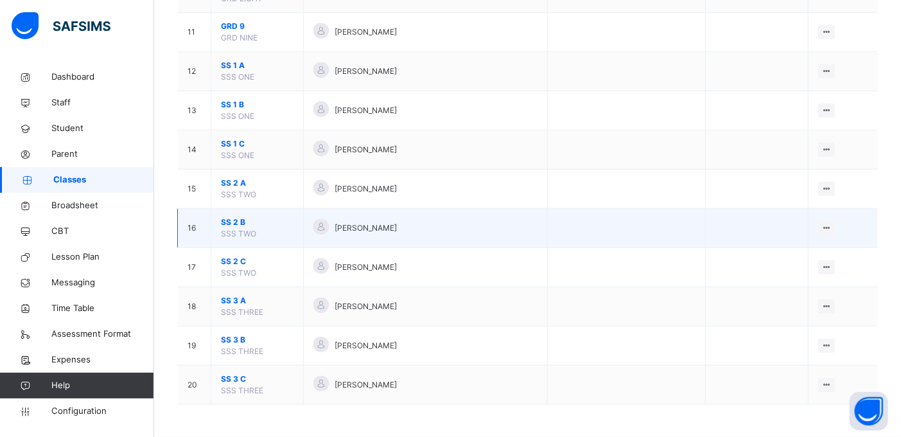
click at [238, 224] on span "SS 2 B" at bounding box center [257, 223] width 73 height 12
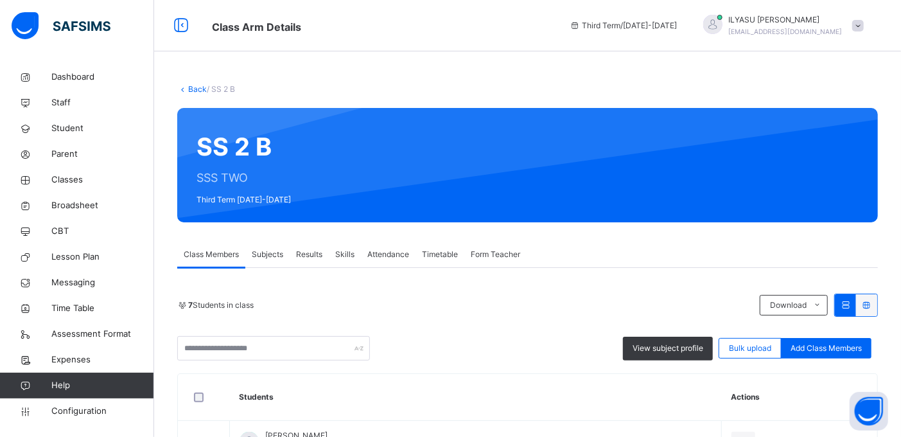
click at [272, 255] on span "Subjects" at bounding box center [267, 255] width 31 height 12
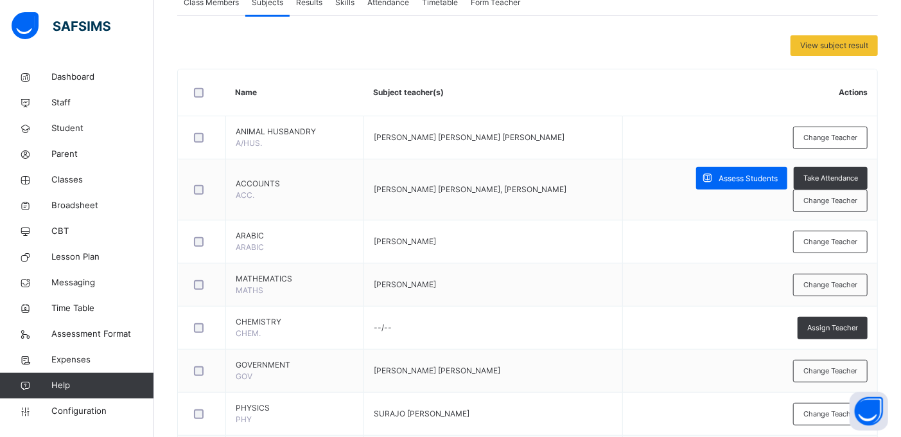
scroll to position [257, 0]
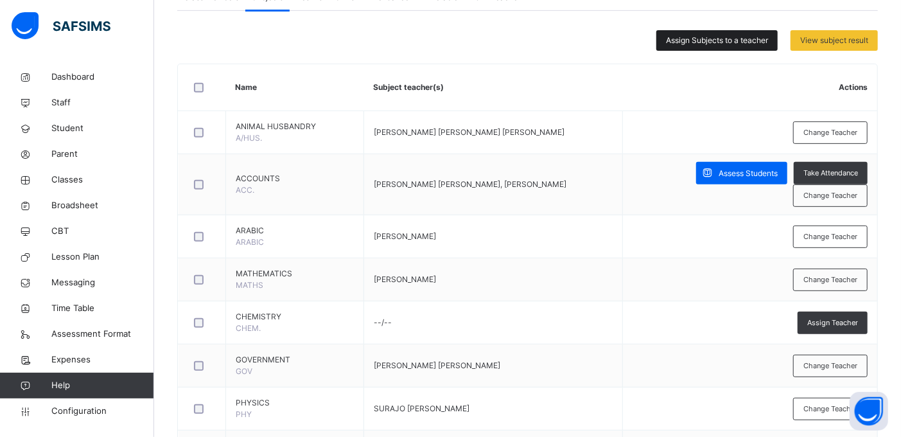
click at [703, 40] on span "Assign Subjects to a teacher" at bounding box center [717, 41] width 102 height 12
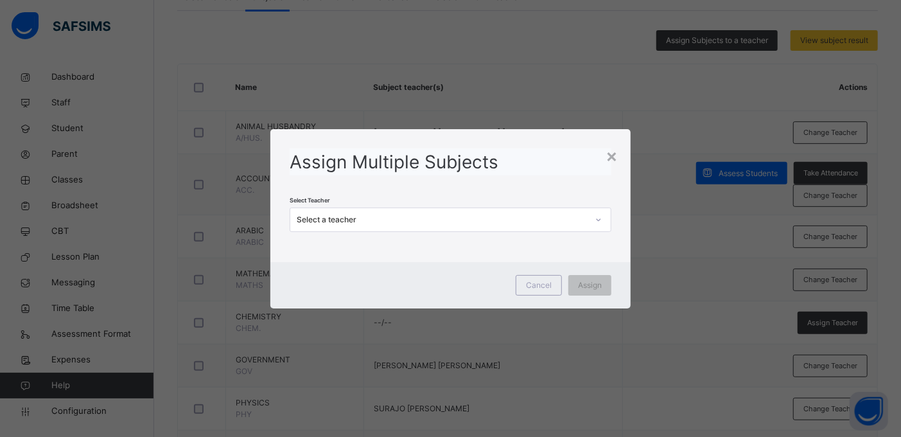
click at [439, 220] on div "Select a teacher" at bounding box center [442, 220] width 291 height 12
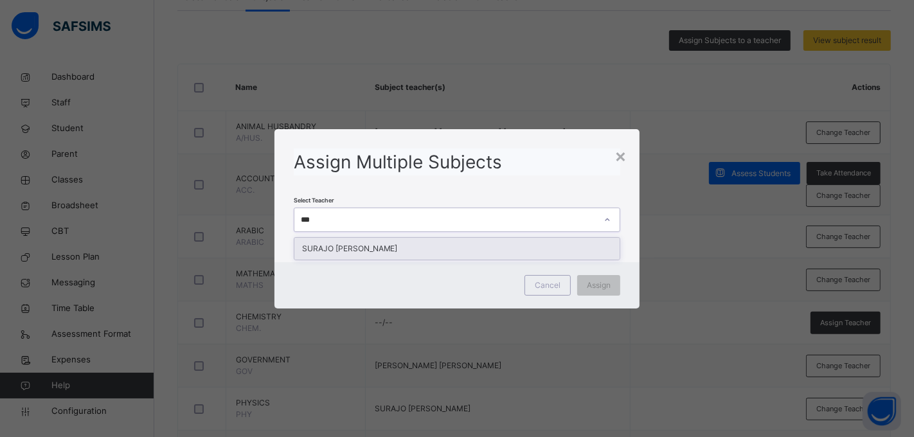
type input "****"
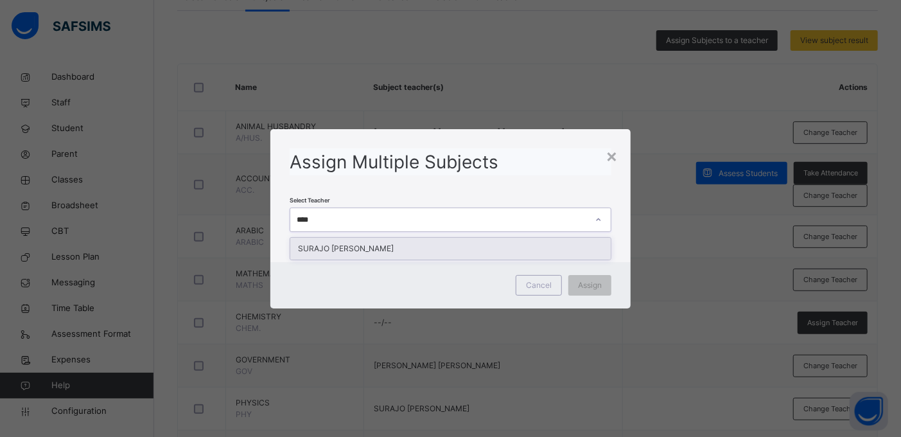
click at [357, 247] on div "SURAJO SANI KUMURYA" at bounding box center [450, 249] width 321 height 22
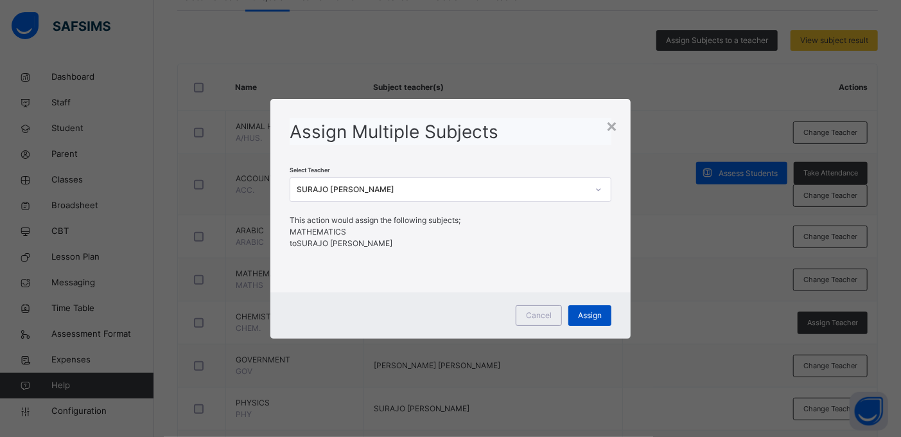
click at [594, 319] on span "Assign" at bounding box center [590, 316] width 24 height 12
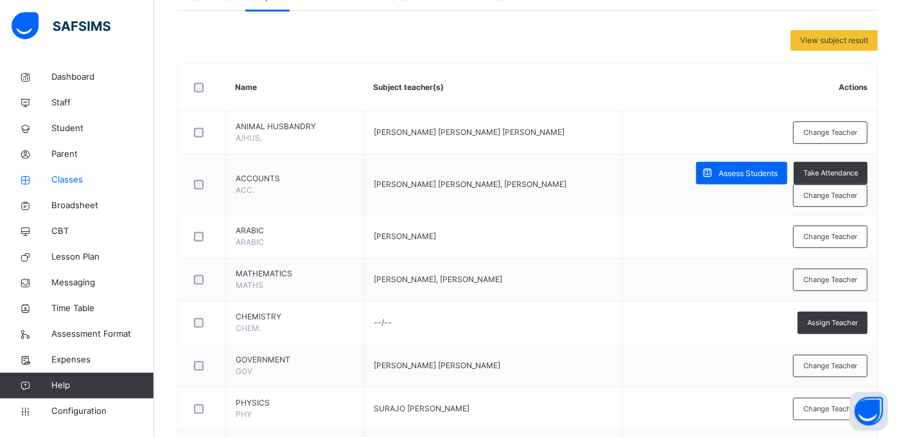
click at [62, 181] on span "Classes" at bounding box center [102, 179] width 103 height 13
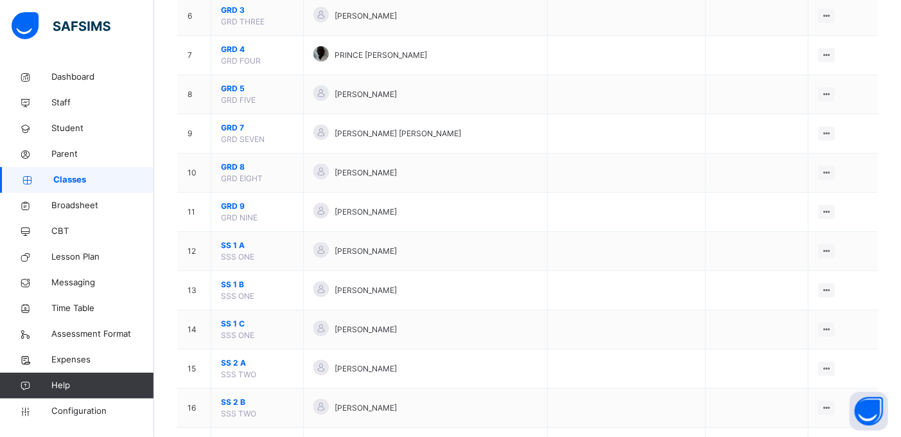
scroll to position [533, 0]
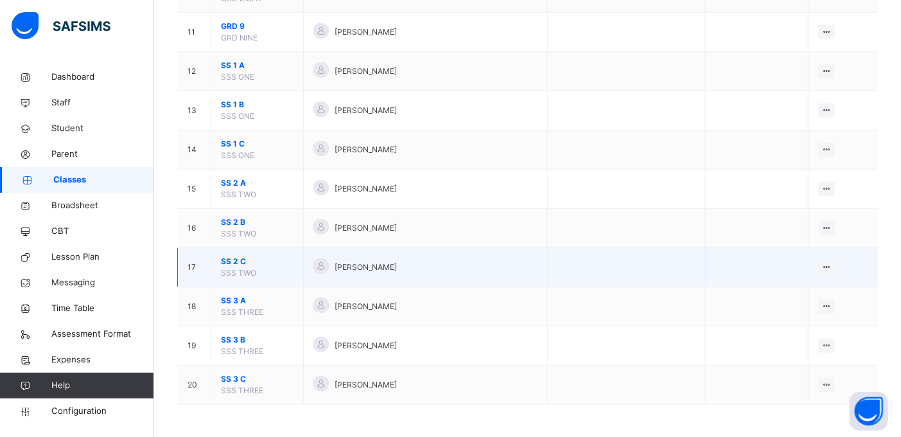
click at [242, 264] on span "SS 2 C" at bounding box center [257, 262] width 73 height 12
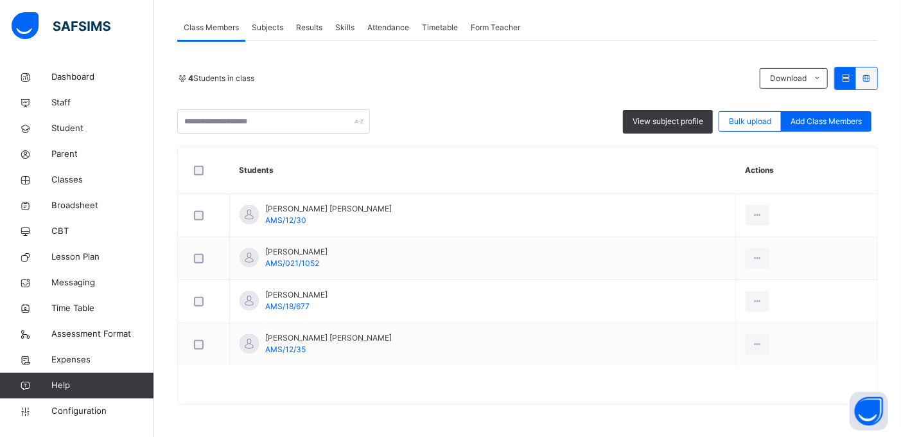
scroll to position [198, 0]
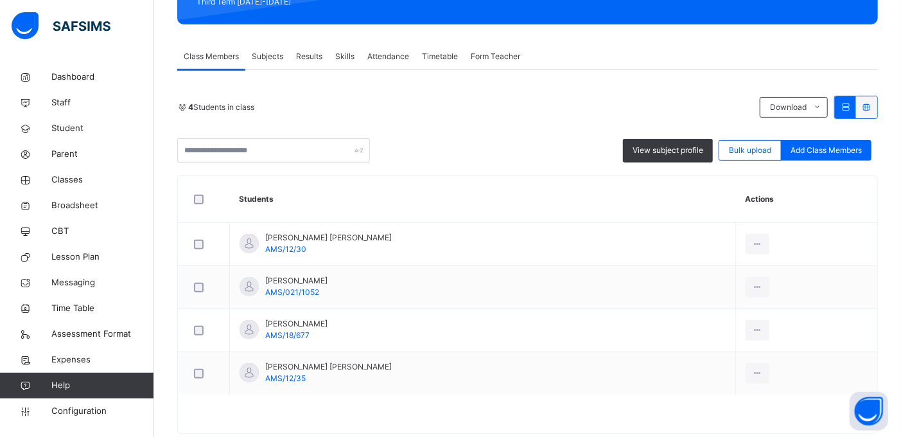
click at [269, 58] on span "Subjects" at bounding box center [267, 57] width 31 height 12
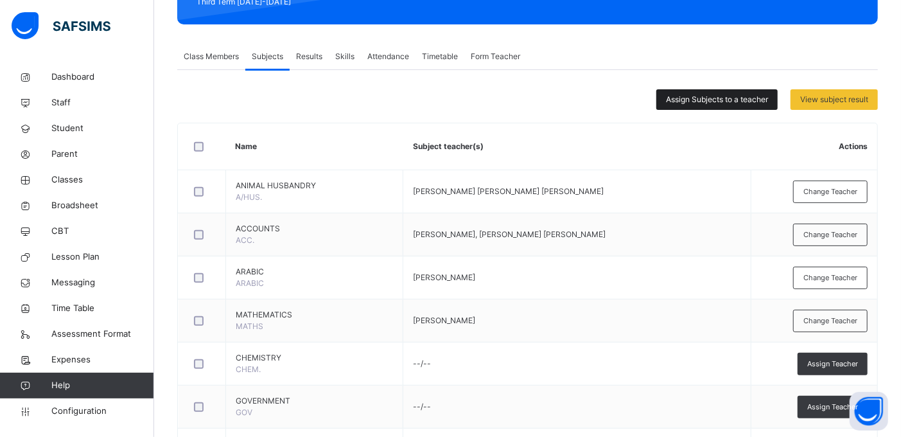
click at [686, 100] on span "Assign Subjects to a teacher" at bounding box center [717, 100] width 102 height 12
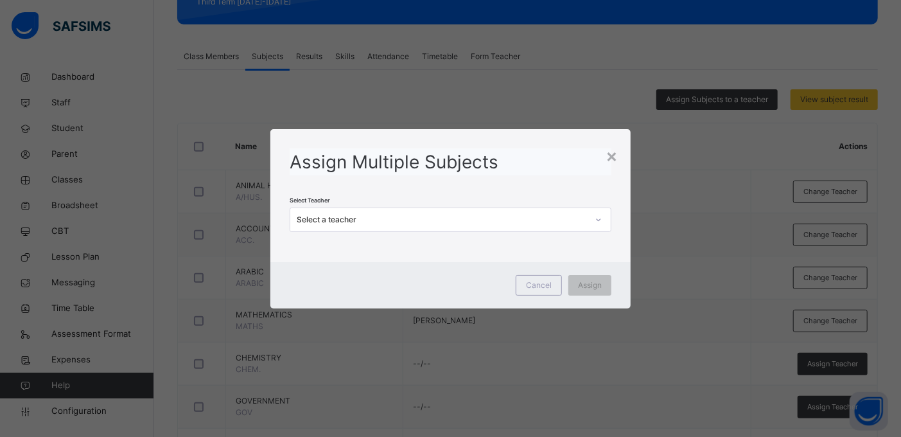
click at [377, 221] on div "Select a teacher" at bounding box center [442, 220] width 291 height 12
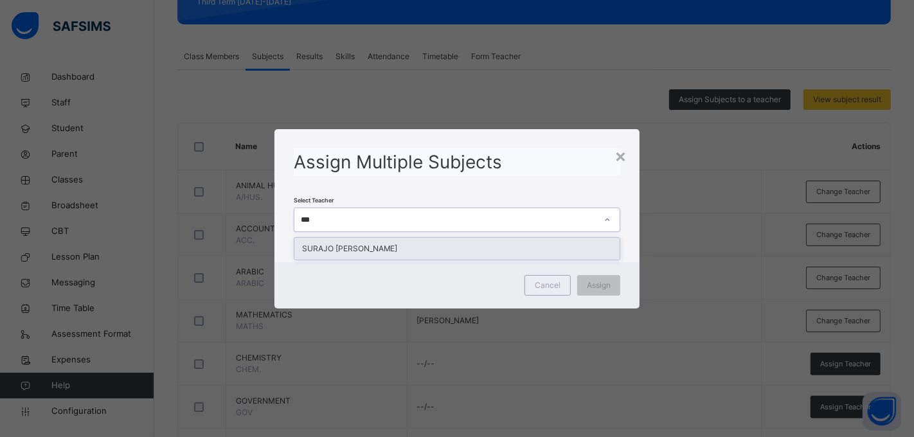
type input "****"
click at [348, 245] on div "SURAJO SANI KUMURYA" at bounding box center [457, 249] width 326 height 22
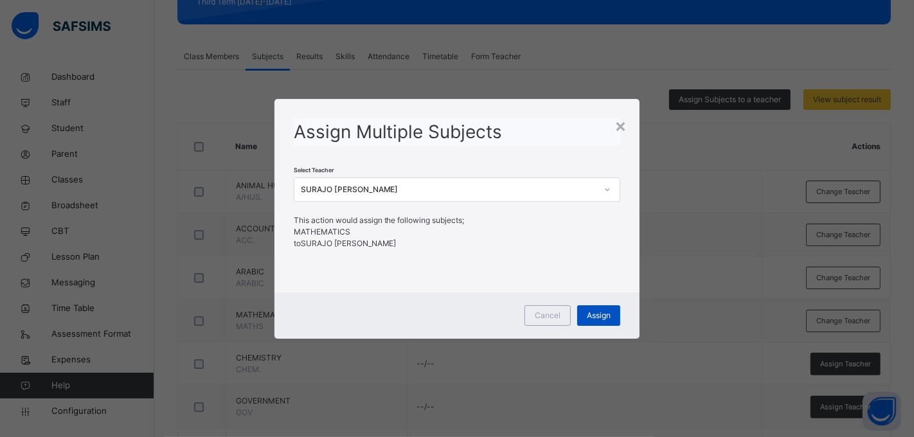
click at [600, 320] on span "Assign" at bounding box center [599, 316] width 24 height 12
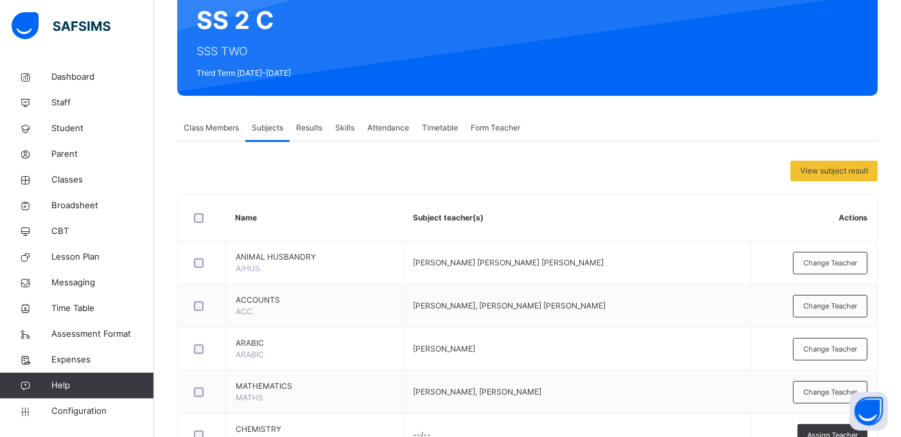
scroll to position [125, 0]
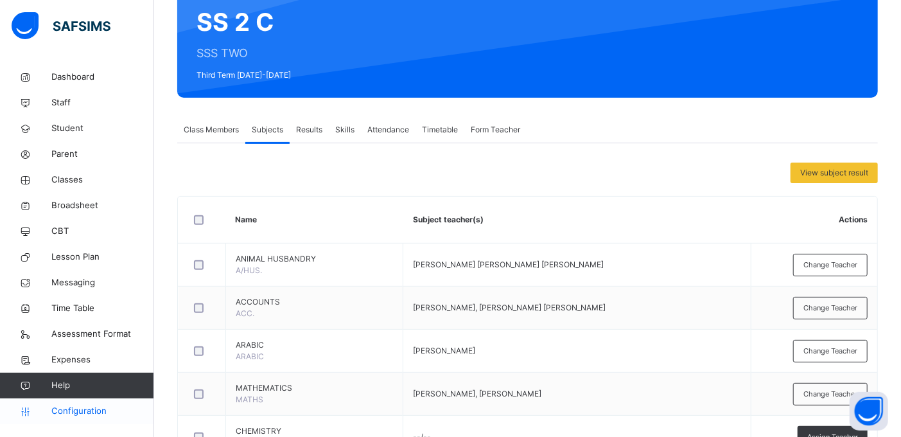
click at [72, 405] on span "Configuration" at bounding box center [102, 411] width 102 height 13
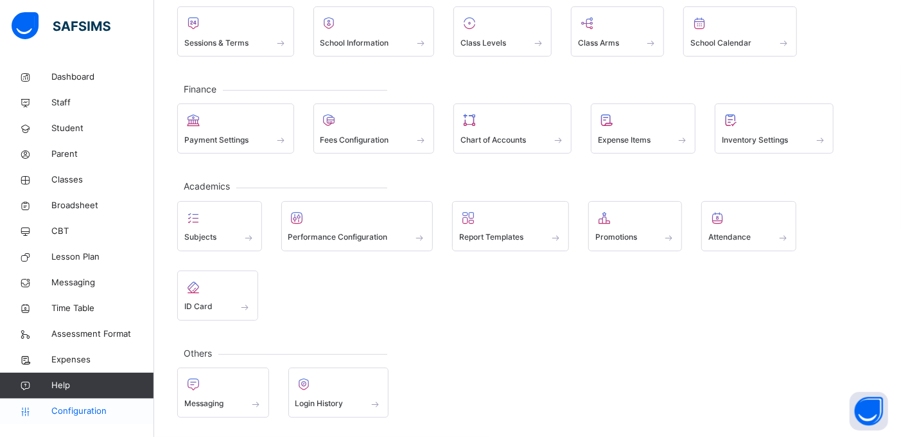
scroll to position [99, 0]
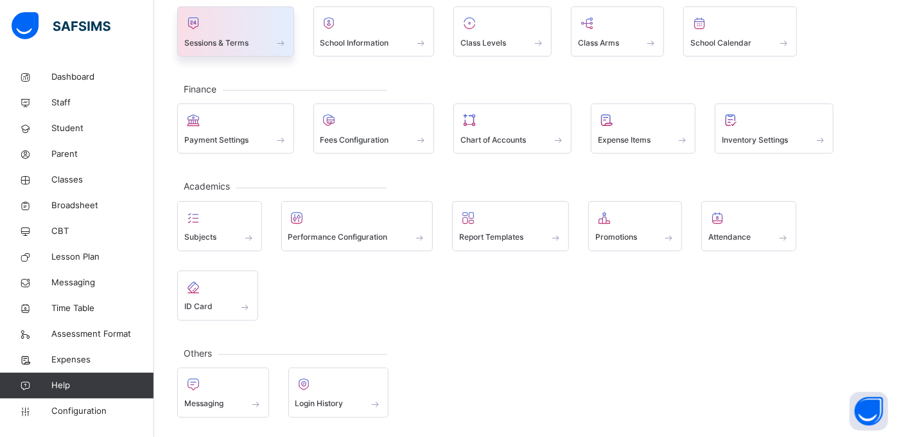
click at [256, 36] on div "Sessions & Terms" at bounding box center [235, 42] width 103 height 13
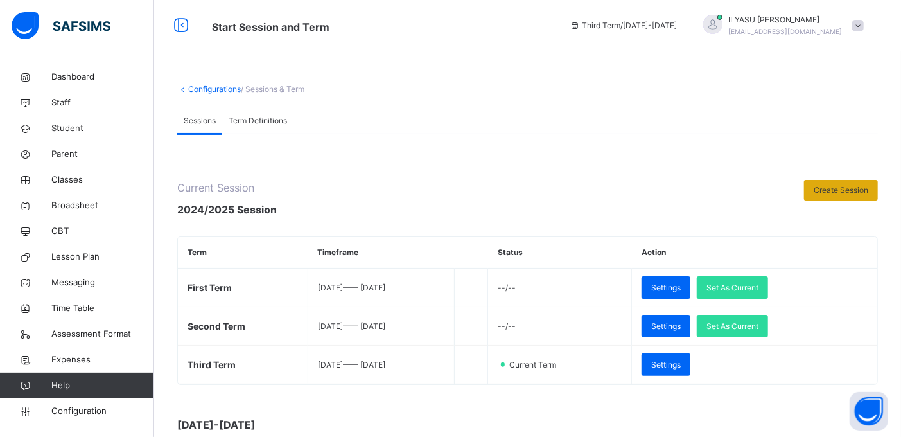
click at [853, 190] on span "Create Session" at bounding box center [841, 190] width 55 height 12
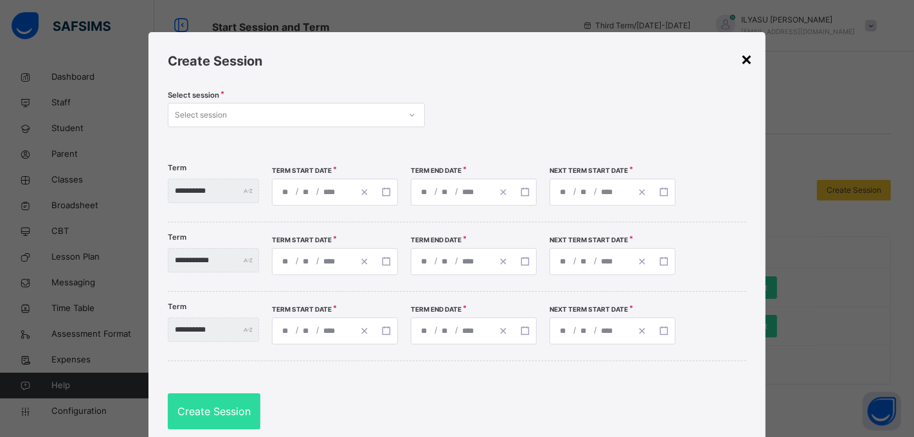
click at [746, 54] on div "×" at bounding box center [746, 58] width 12 height 27
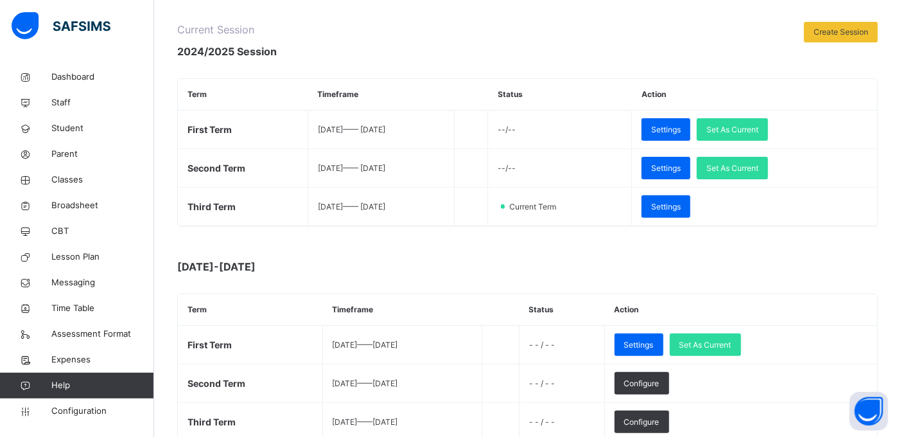
scroll to position [168, 0]
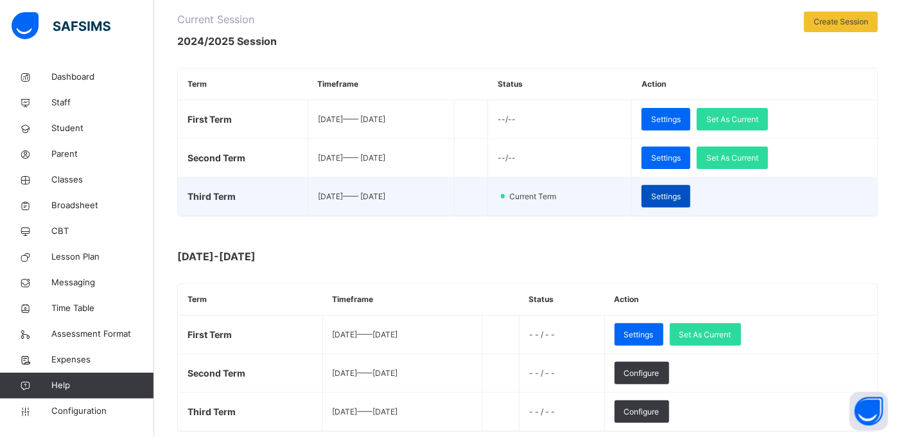
click at [681, 201] on span "Settings" at bounding box center [666, 197] width 30 height 12
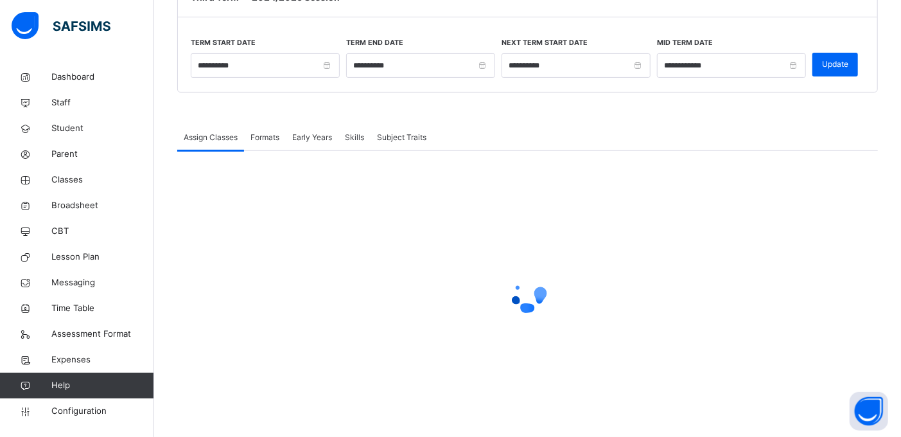
scroll to position [136, 0]
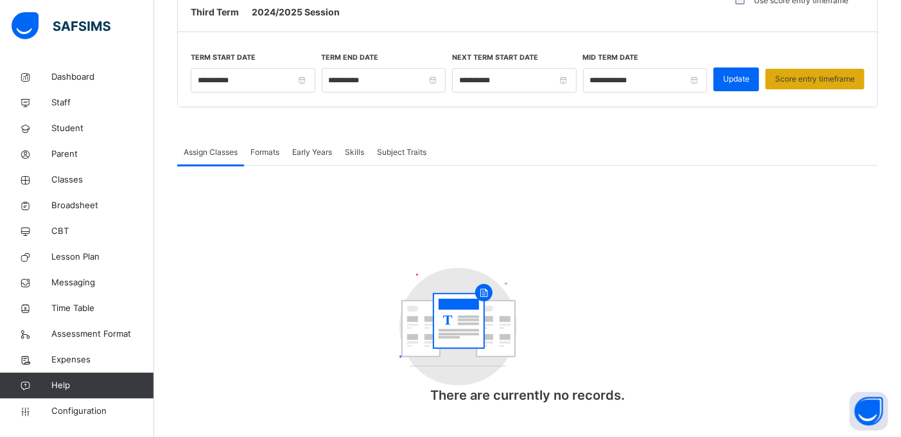
click at [824, 80] on span "Score entry timeframe" at bounding box center [815, 79] width 80 height 12
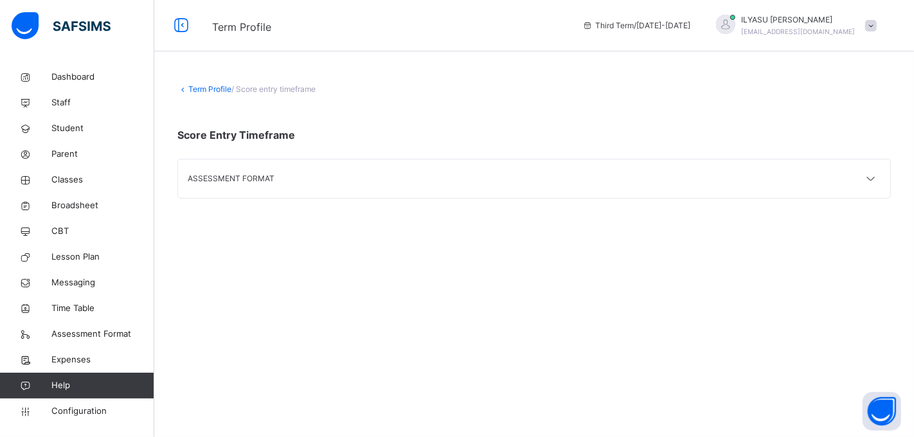
click at [396, 190] on div "ASSESSMENT FORMAT" at bounding box center [534, 178] width 712 height 39
click at [869, 177] on icon at bounding box center [870, 179] width 15 height 17
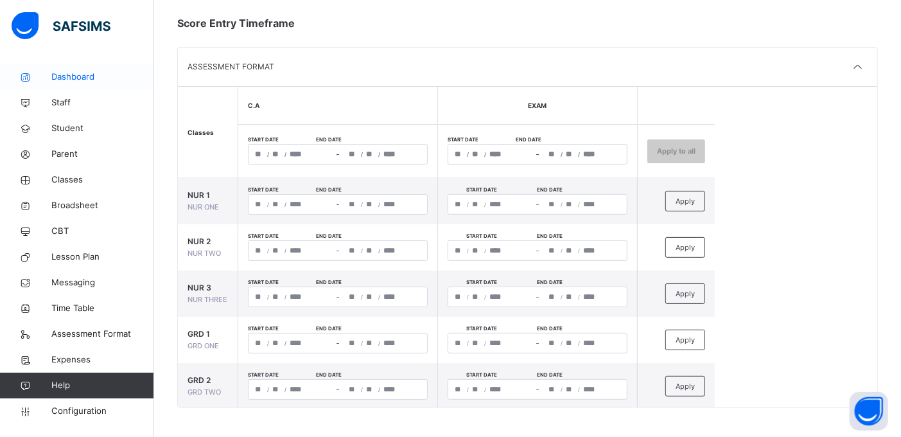
click at [80, 75] on span "Dashboard" at bounding box center [102, 77] width 103 height 13
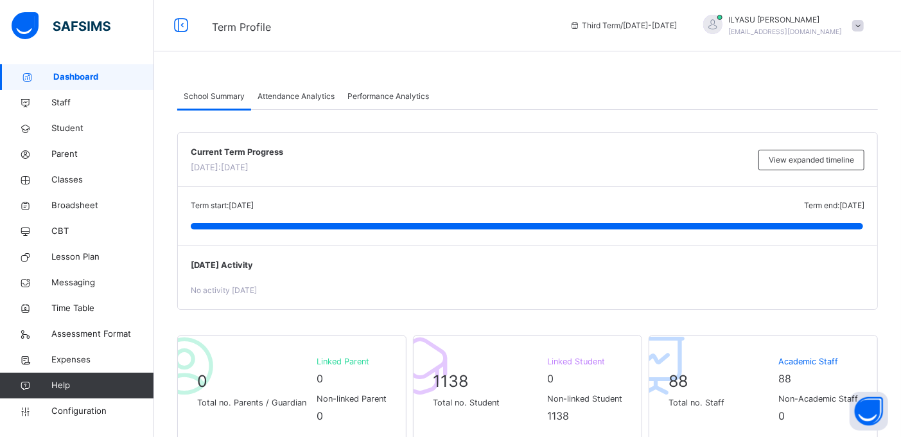
click at [864, 23] on span at bounding box center [859, 26] width 12 height 12
